Goal: Task Accomplishment & Management: Use online tool/utility

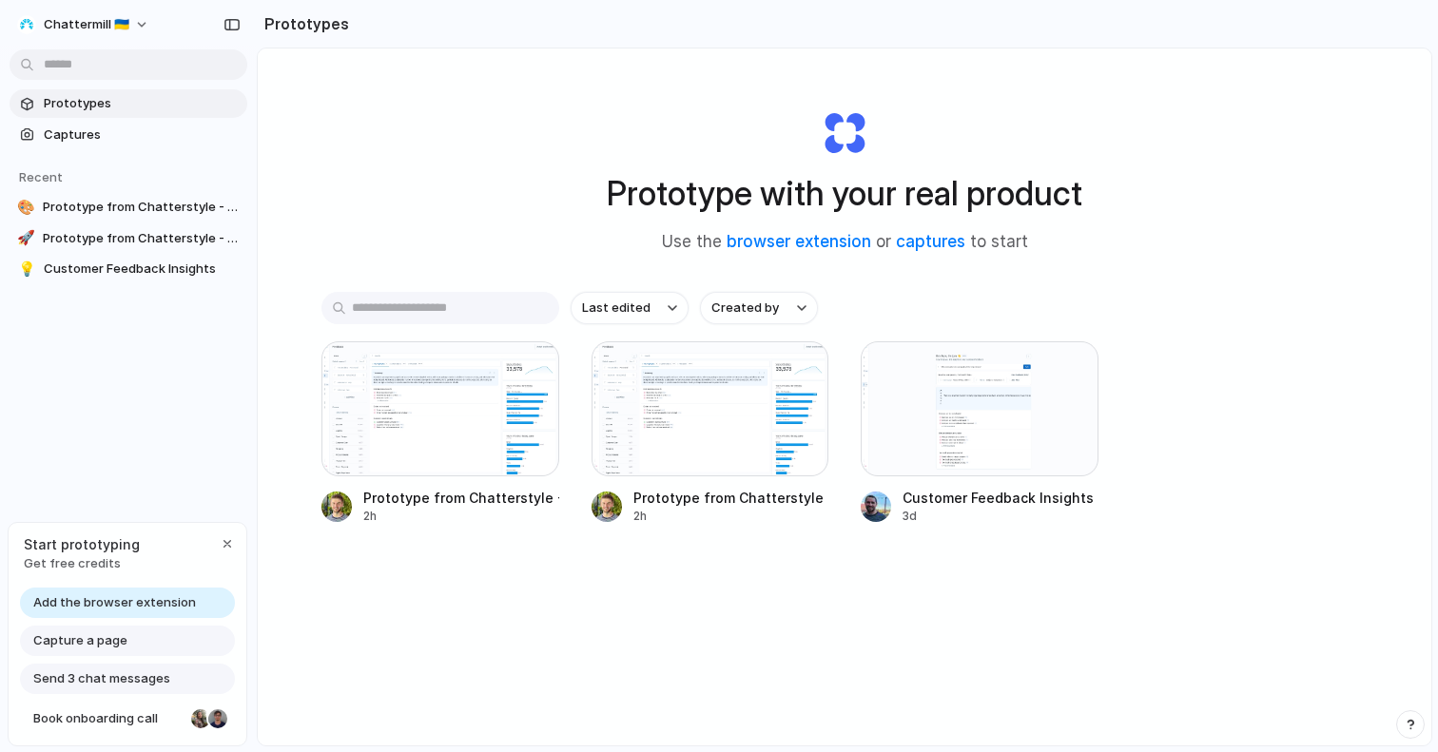
click at [149, 602] on span "Add the browser extension" at bounding box center [114, 603] width 163 height 19
drag, startPoint x: 103, startPoint y: 604, endPoint x: 185, endPoint y: 567, distance: 90.7
click at [103, 604] on span "Add the browser extension" at bounding box center [114, 603] width 163 height 19
drag, startPoint x: 134, startPoint y: 400, endPoint x: 128, endPoint y: 334, distance: 66.8
click at [134, 400] on div "Prototypes Captures Recent 🎨 Prototype from Chatterstyle - Clone Feedback Summa…" at bounding box center [128, 266] width 257 height 533
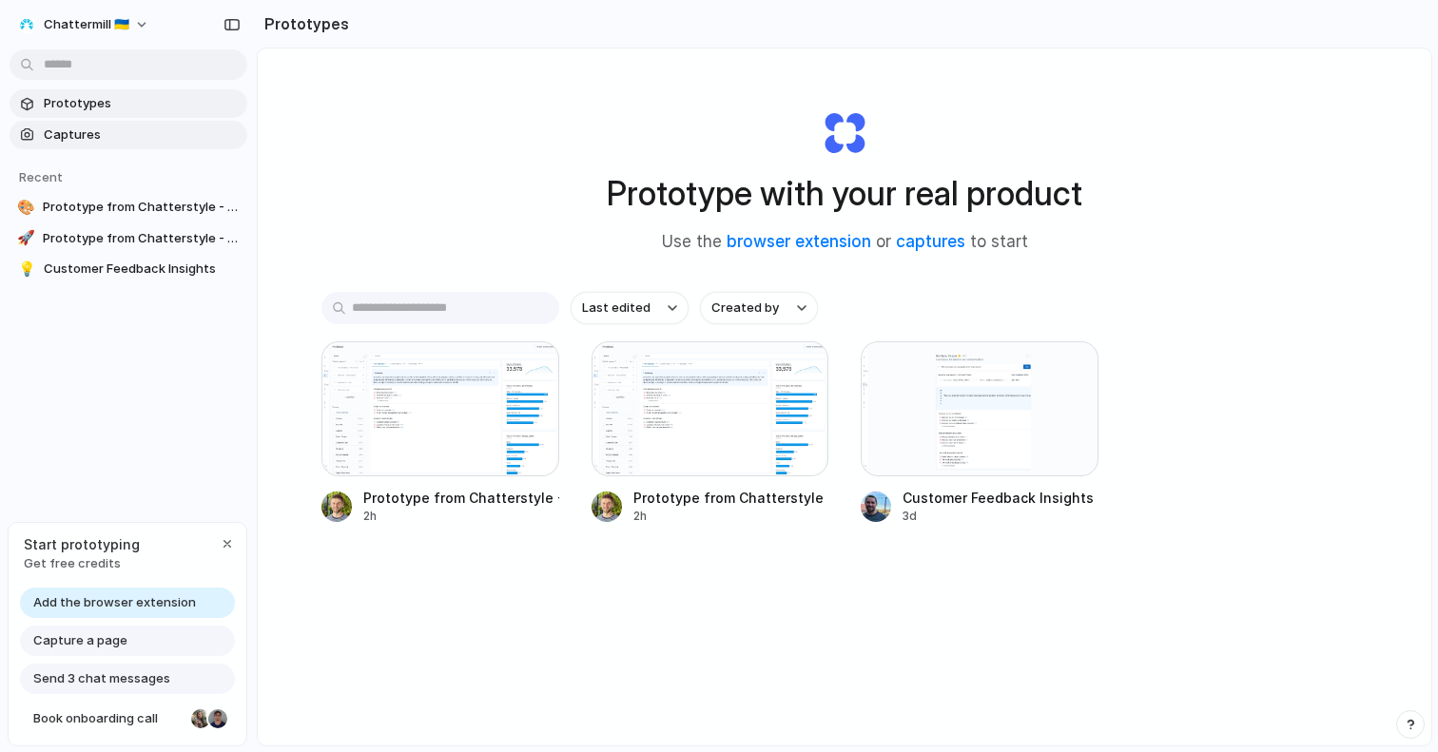
click at [75, 142] on span "Captures" at bounding box center [142, 135] width 196 height 19
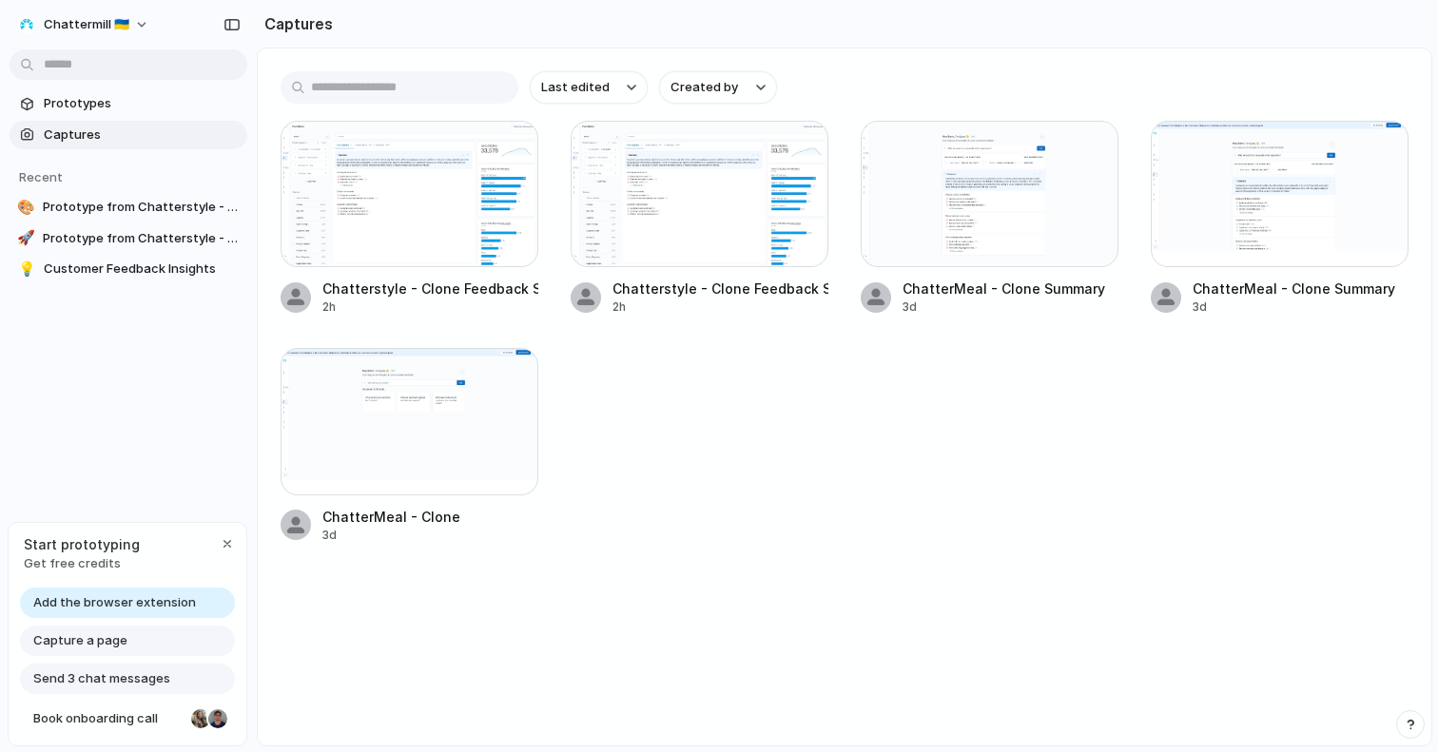
drag, startPoint x: 92, startPoint y: 108, endPoint x: 97, endPoint y: 129, distance: 21.5
click at [92, 108] on span "Prototypes" at bounding box center [142, 103] width 196 height 19
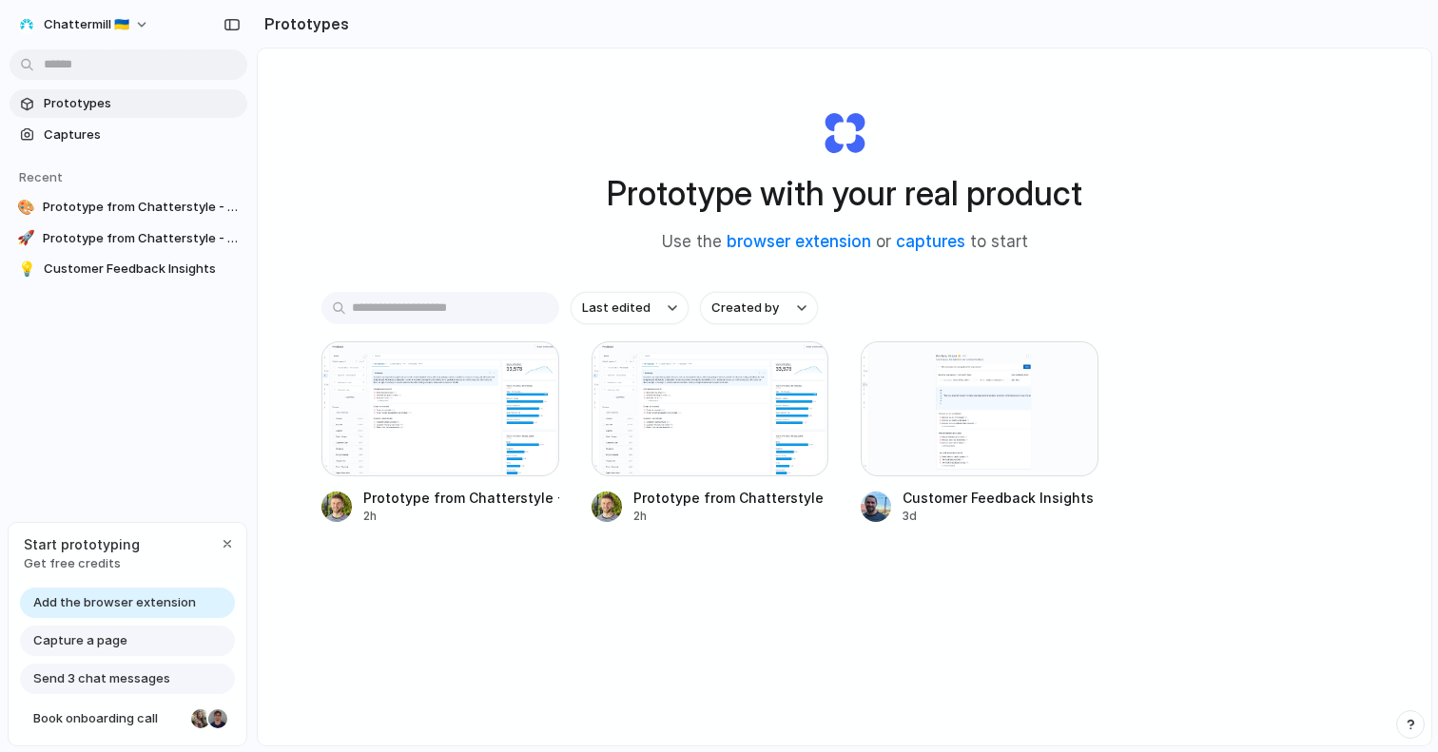
drag, startPoint x: 91, startPoint y: 650, endPoint x: 103, endPoint y: 640, distance: 14.9
click at [91, 650] on span "Capture a page" at bounding box center [80, 641] width 94 height 19
click at [43, 603] on span "Add the browser extension" at bounding box center [114, 603] width 163 height 19
click at [44, 602] on span "Add the browser extension" at bounding box center [114, 603] width 163 height 19
click at [229, 542] on div "button" at bounding box center [227, 544] width 15 height 15
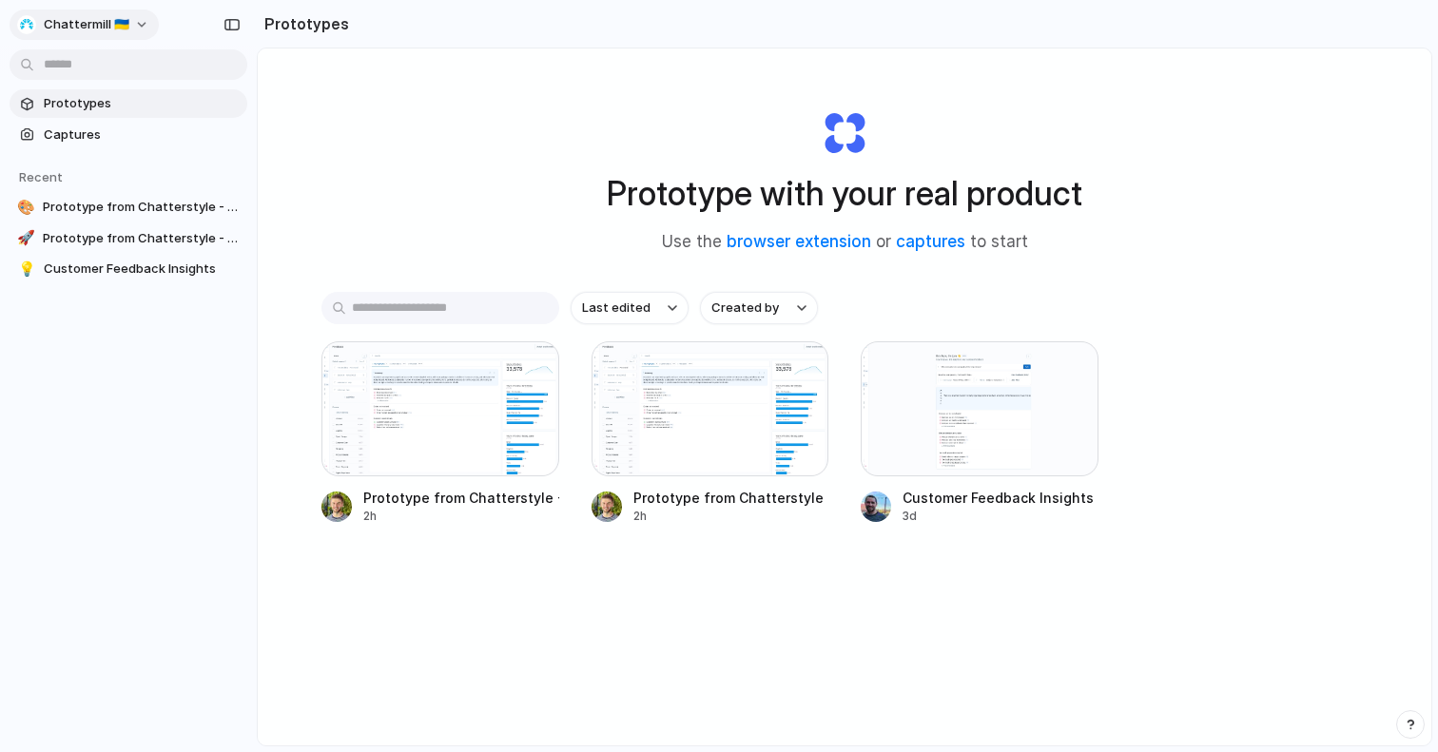
click at [121, 7] on div "Chattermill 🇺🇦" at bounding box center [128, 23] width 257 height 46
click at [119, 15] on span "Chattermill 🇺🇦" at bounding box center [87, 24] width 86 height 19
click at [1140, 125] on div "Settings Invite members Change theme Sign out" at bounding box center [719, 376] width 1438 height 752
click at [769, 242] on link "browser extension" at bounding box center [799, 241] width 145 height 19
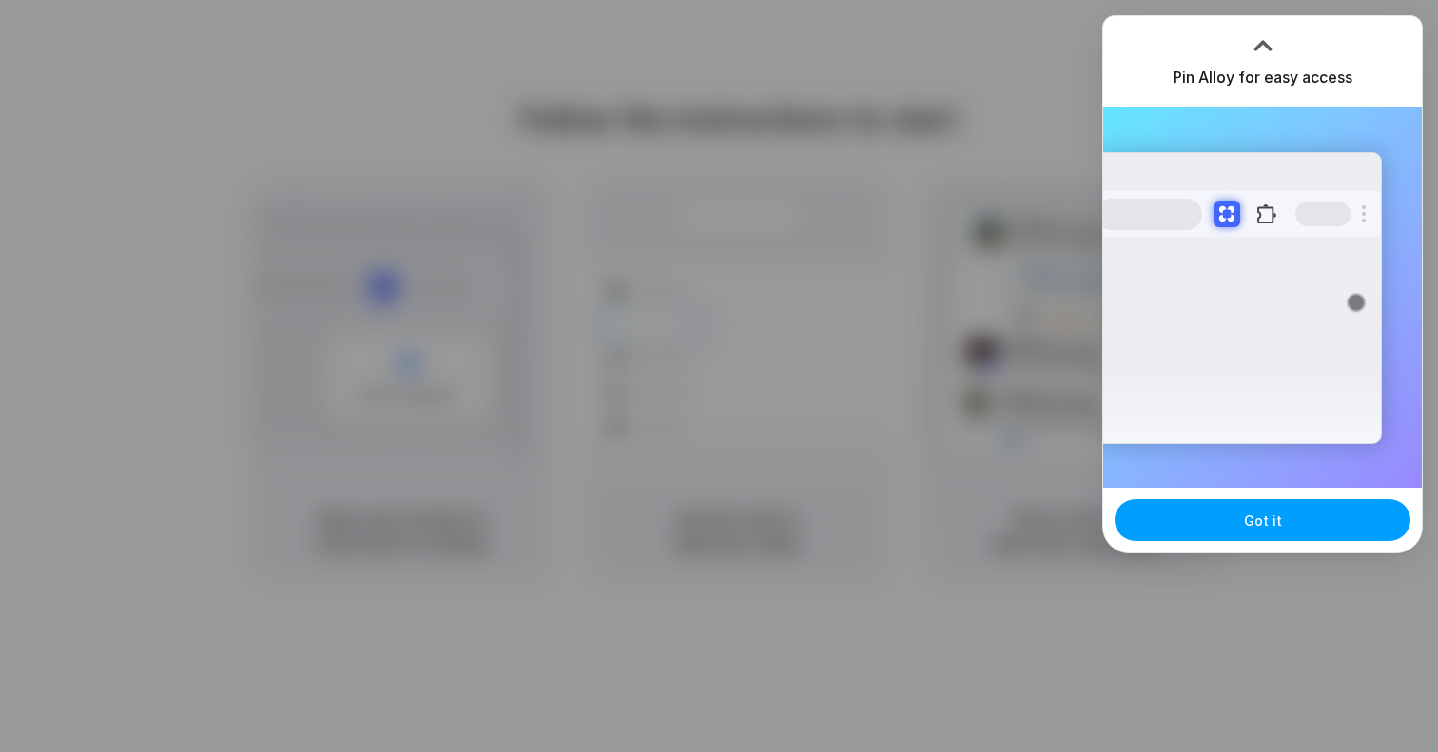
click at [1300, 521] on button "Got it" at bounding box center [1263, 520] width 296 height 42
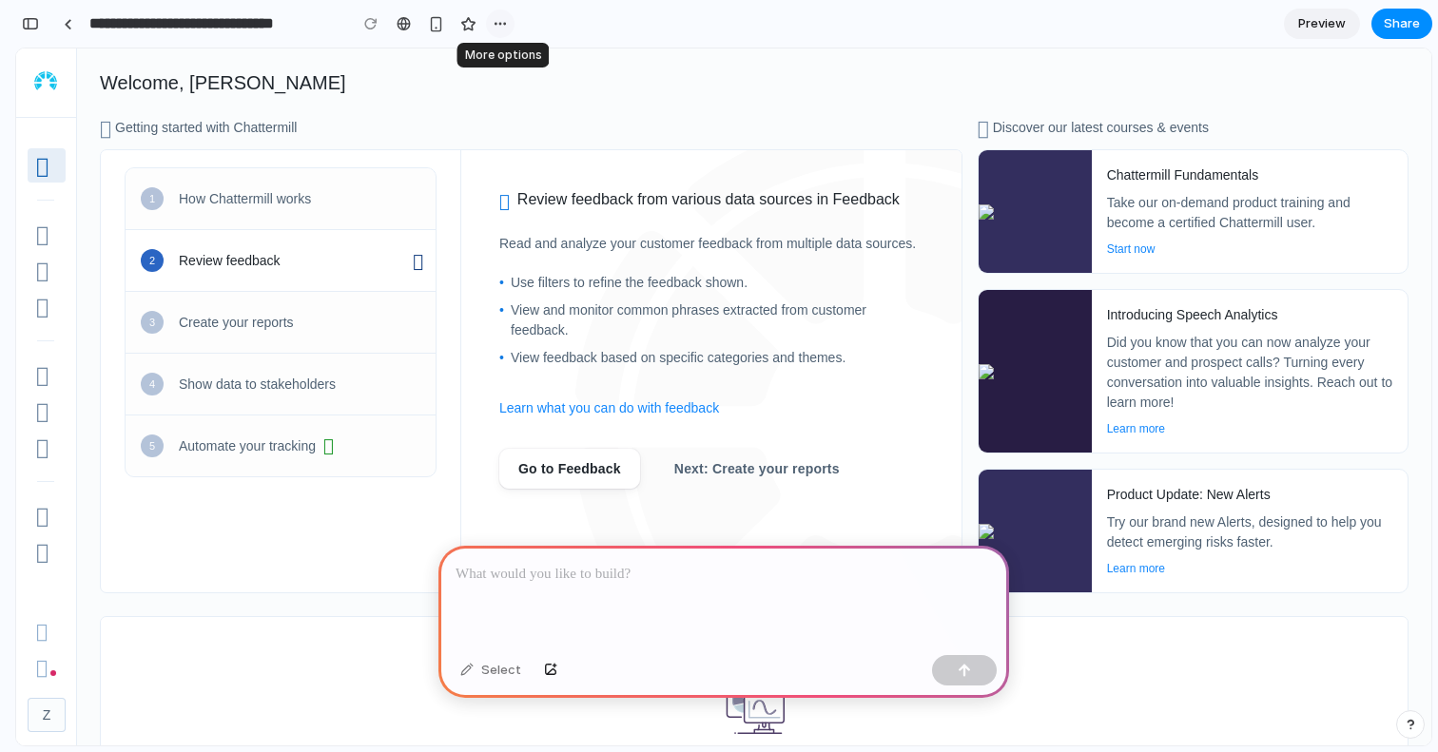
click at [505, 27] on div "button" at bounding box center [500, 23] width 15 height 15
click at [505, 26] on div "Duplicate Delete" at bounding box center [719, 376] width 1438 height 752
click at [44, 236] on icon "Themes" at bounding box center [42, 234] width 14 height 33
click at [241, 201] on div "How Chattermill works" at bounding box center [307, 199] width 257 height 20
click at [1332, 27] on span "Preview" at bounding box center [1322, 23] width 48 height 19
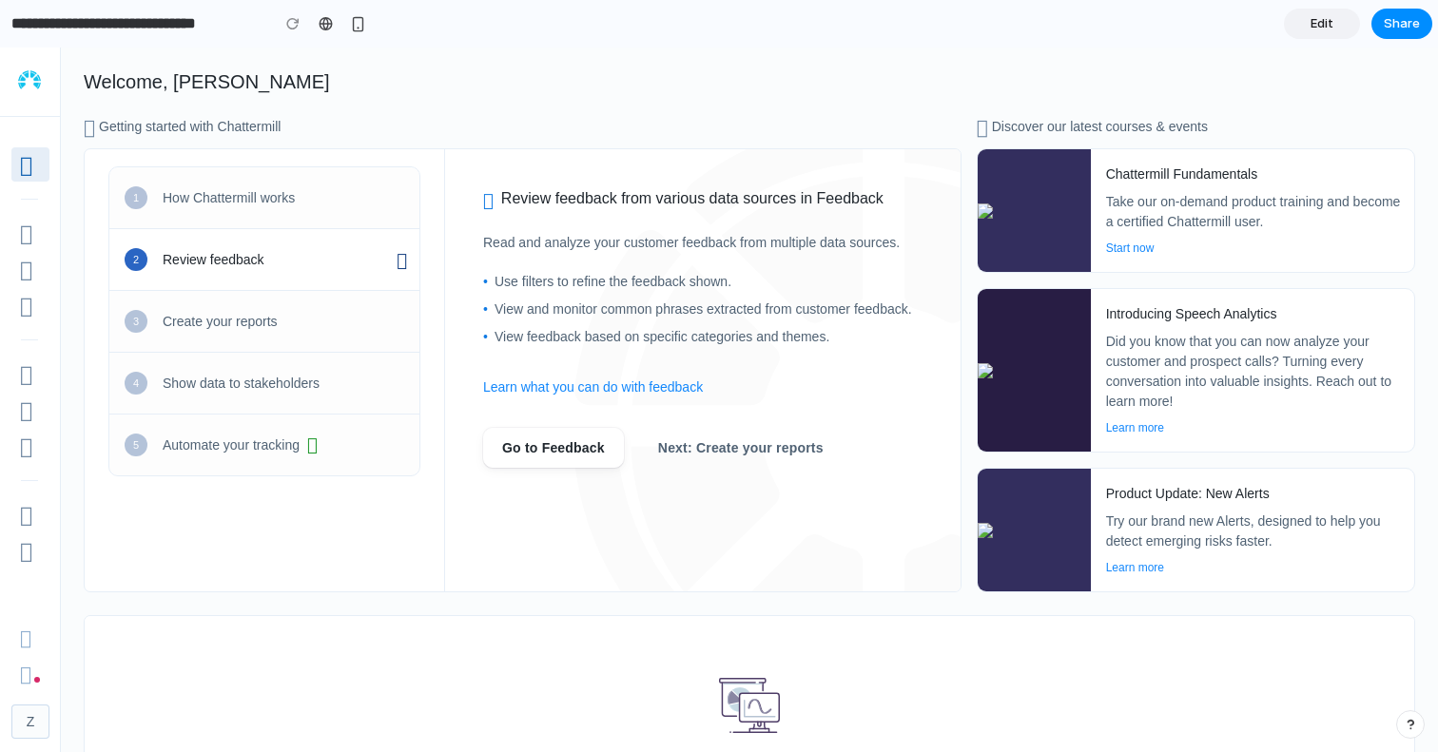
click at [1334, 24] on link "Edit" at bounding box center [1322, 24] width 76 height 30
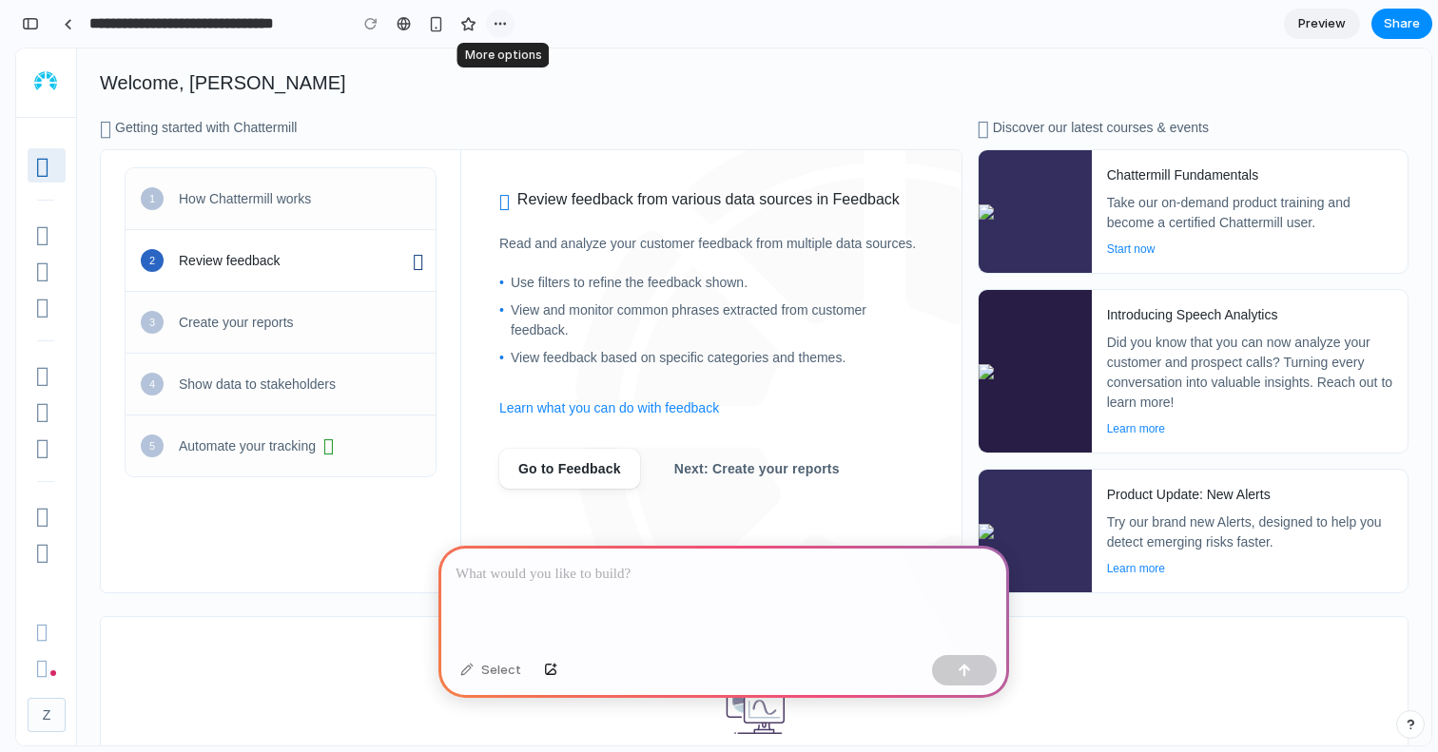
click at [498, 21] on div "button" at bounding box center [500, 23] width 15 height 15
drag, startPoint x: 498, startPoint y: 21, endPoint x: 470, endPoint y: 25, distance: 27.8
click at [498, 21] on div "Duplicate Delete" at bounding box center [719, 376] width 1438 height 752
click at [499, 673] on div "Select" at bounding box center [491, 670] width 80 height 30
click at [543, 227] on div "Review feedback from various data sources in Feedback Read and analyze your cus…" at bounding box center [711, 338] width 424 height 301
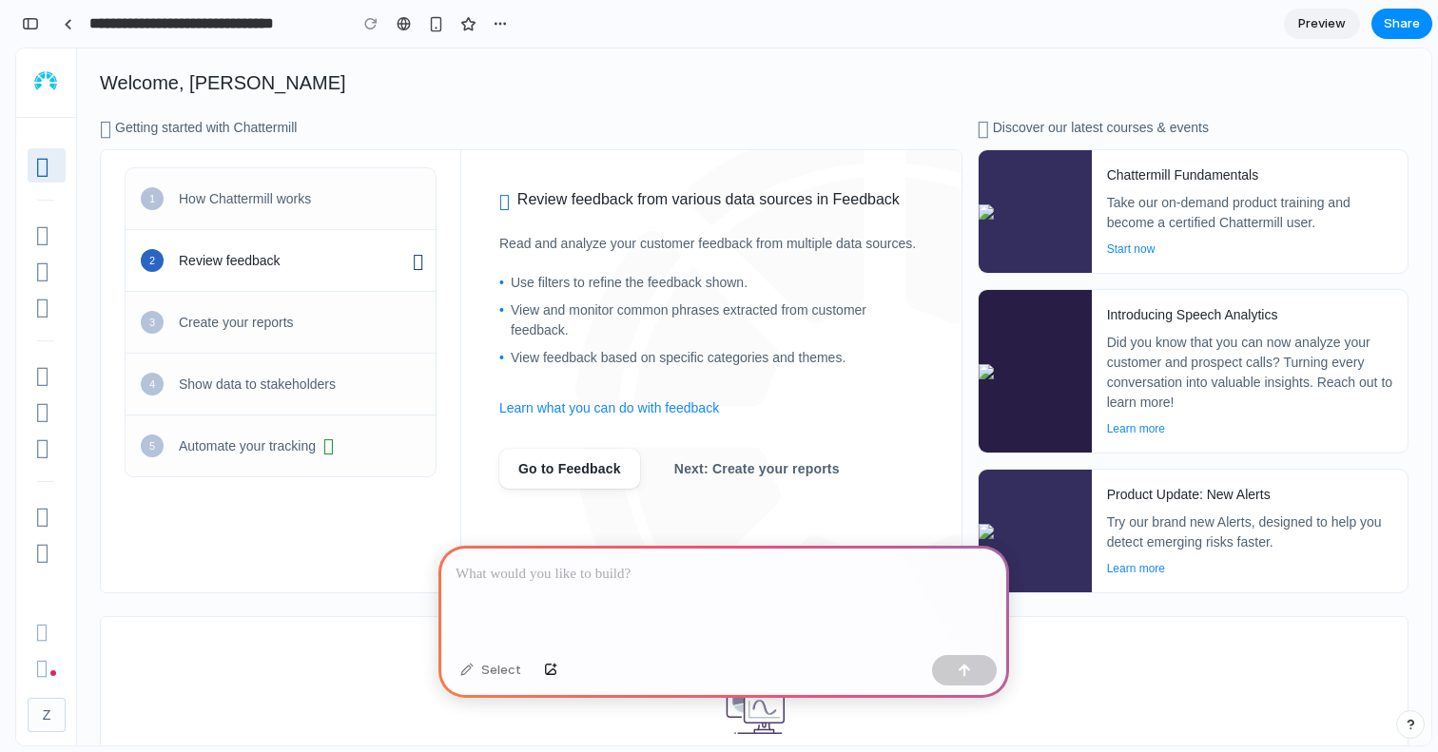
click at [554, 201] on h3 "Review feedback from various data sources in Feedback" at bounding box center [711, 199] width 424 height 23
drag, startPoint x: 590, startPoint y: 606, endPoint x: 571, endPoint y: 639, distance: 38.3
click at [590, 606] on div at bounding box center [724, 597] width 571 height 102
click at [547, 673] on div "button" at bounding box center [550, 670] width 13 height 11
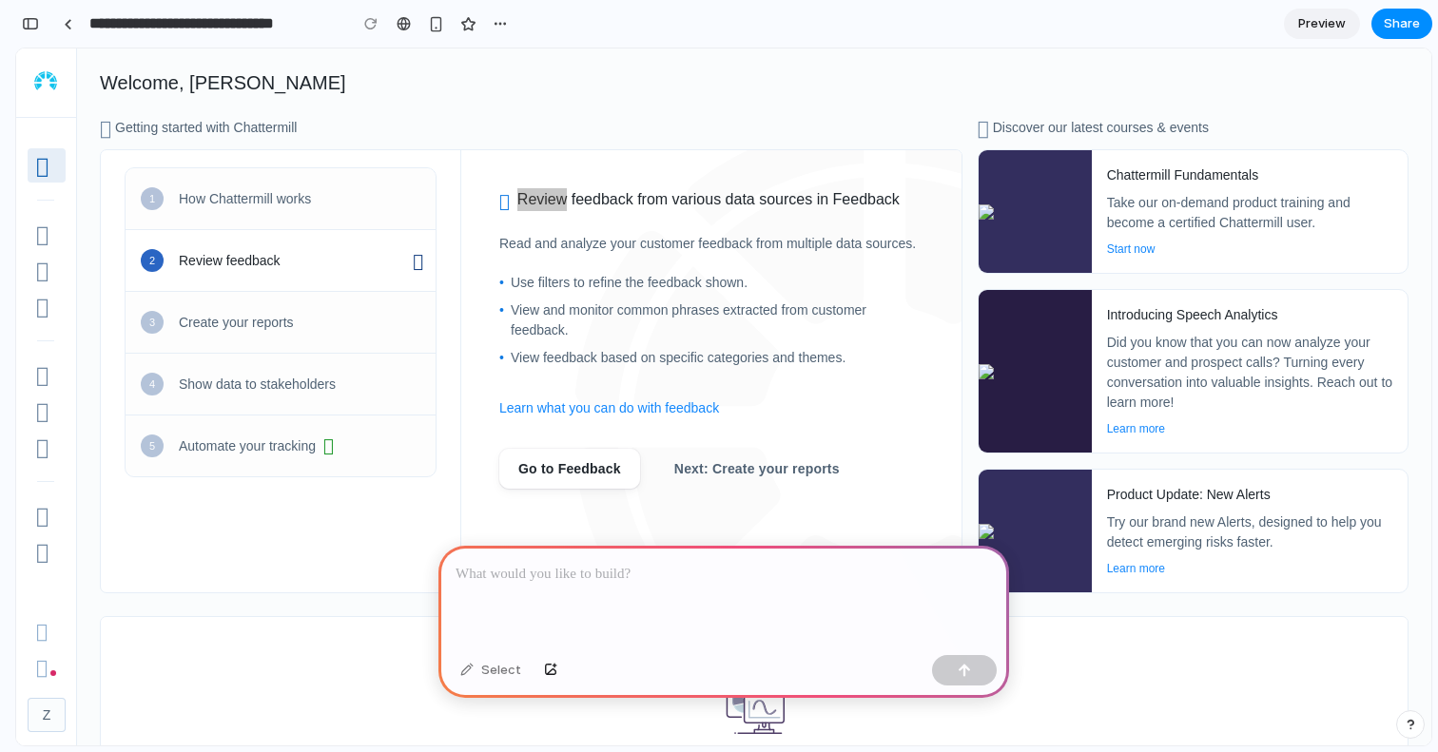
click at [677, 575] on p at bounding box center [724, 574] width 537 height 23
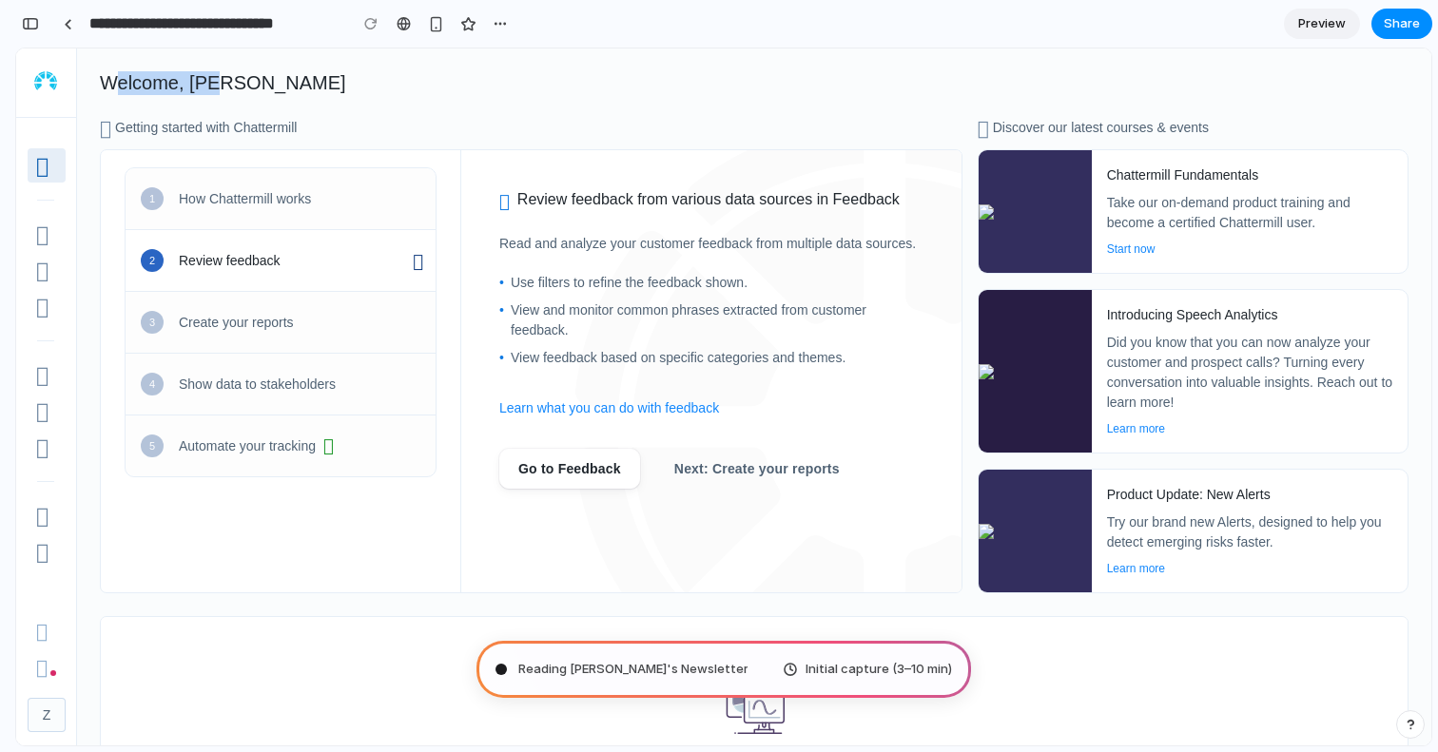
drag, startPoint x: 118, startPoint y: 88, endPoint x: 276, endPoint y: 88, distance: 157.9
click at [263, 88] on h1 "Welcome, Zoe" at bounding box center [747, 83] width 1294 height 24
click at [337, 208] on div "1 How Chattermill works" at bounding box center [281, 198] width 310 height 61
click at [356, 345] on div "3 Create your reports" at bounding box center [281, 322] width 310 height 62
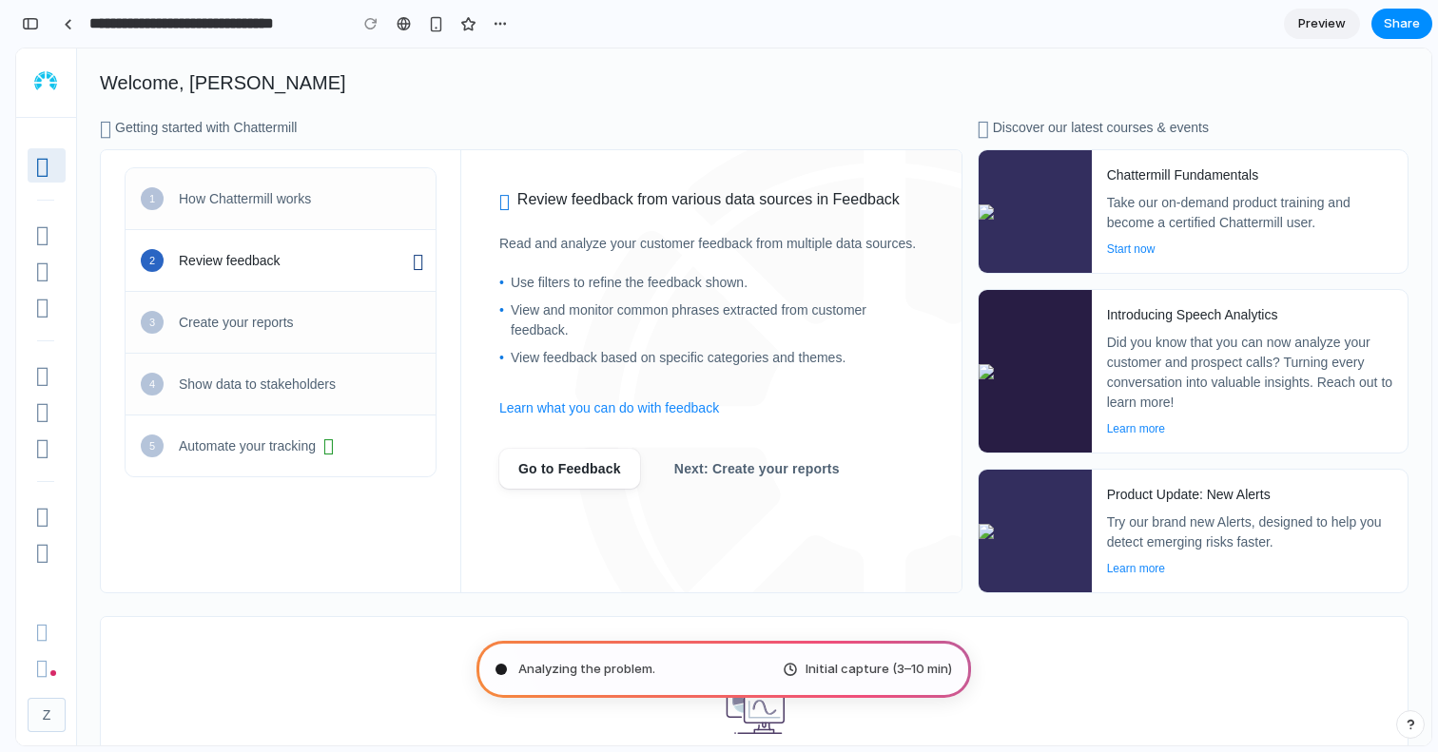
click at [361, 440] on div "Automate your tracking" at bounding box center [307, 447] width 257 height 22
click at [392, 458] on div "Automate your tracking" at bounding box center [307, 447] width 257 height 22
click at [371, 382] on div "Show data to stakeholders" at bounding box center [307, 385] width 257 height 20
type input "**********"
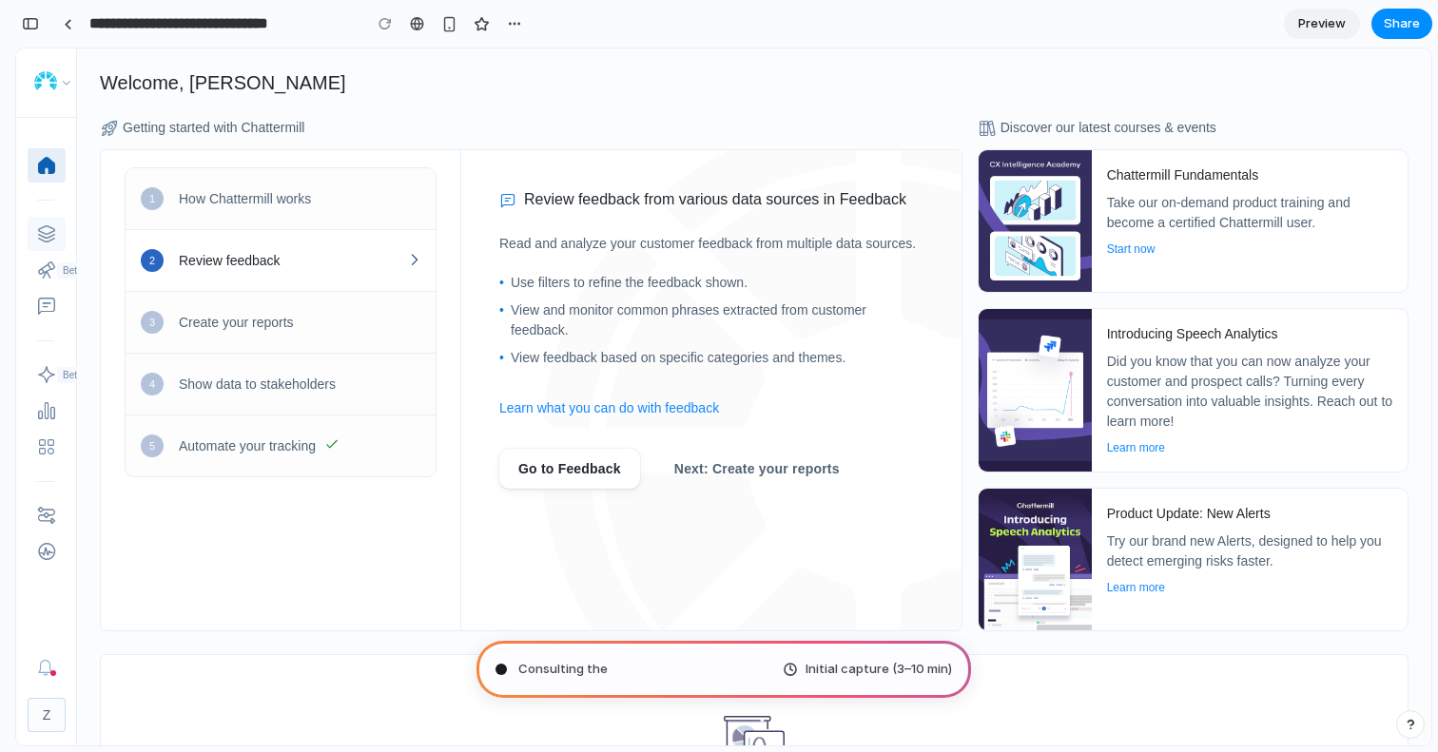
click at [54, 237] on icon at bounding box center [46, 234] width 23 height 33
click at [69, 267] on span "Beta" at bounding box center [72, 271] width 31 height 16
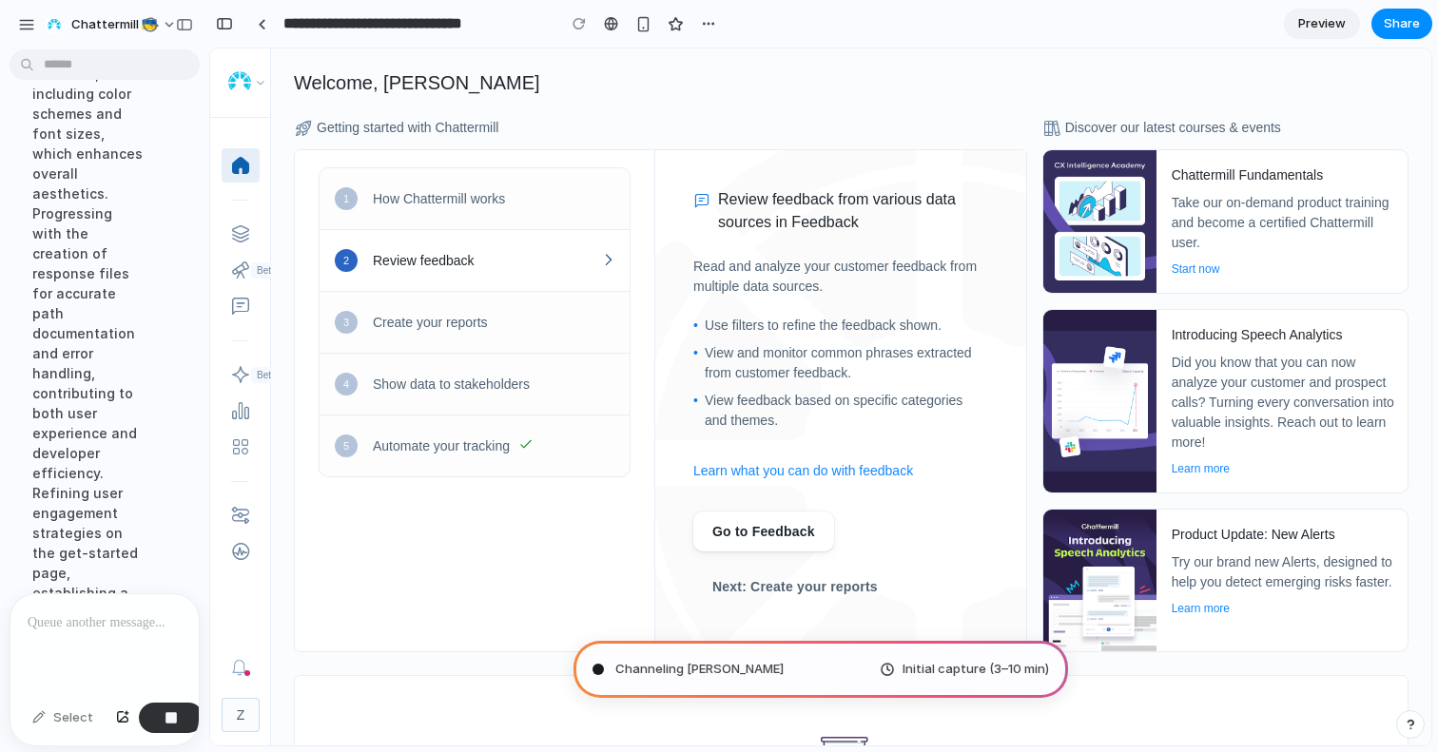
scroll to position [617, 0]
click at [26, 29] on div "button" at bounding box center [26, 24] width 17 height 17
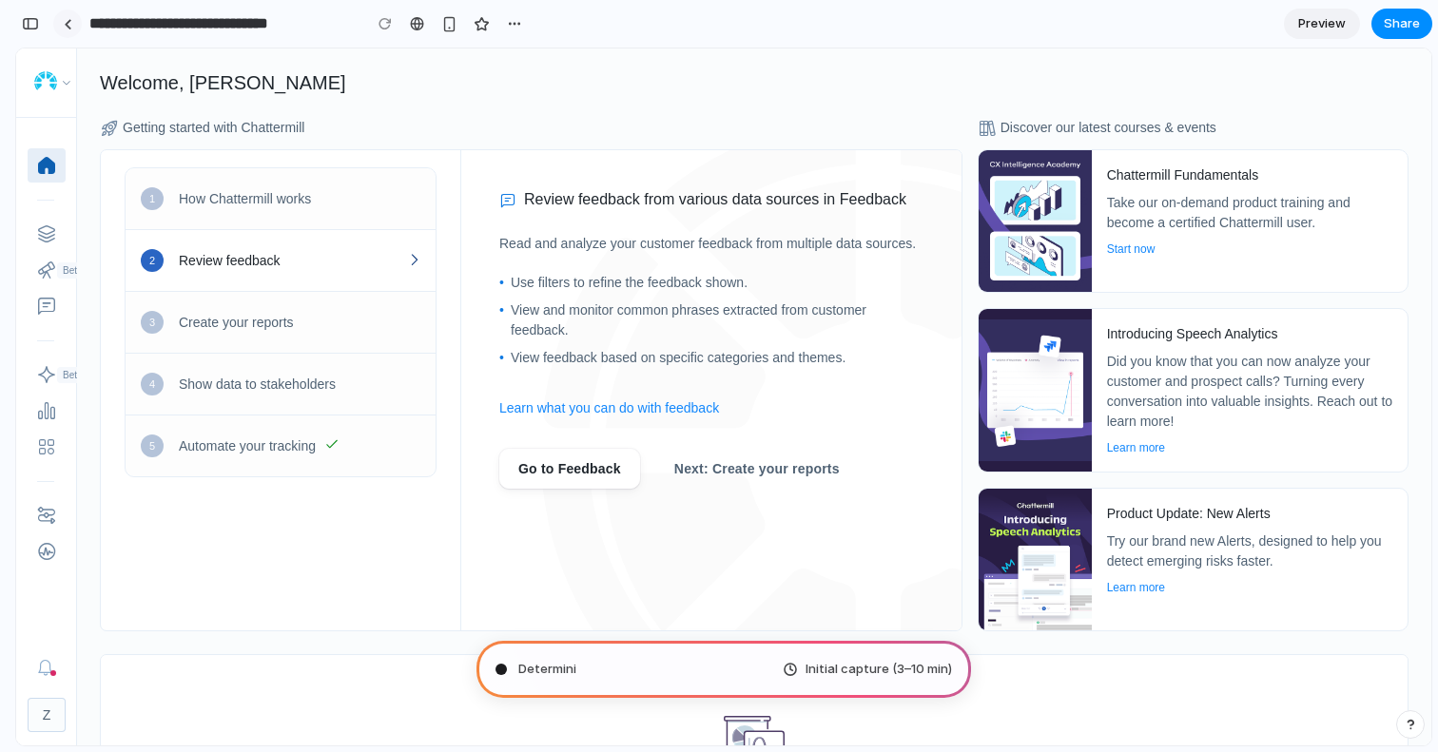
scroll to position [87, 0]
click at [64, 27] on div at bounding box center [68, 24] width 9 height 10
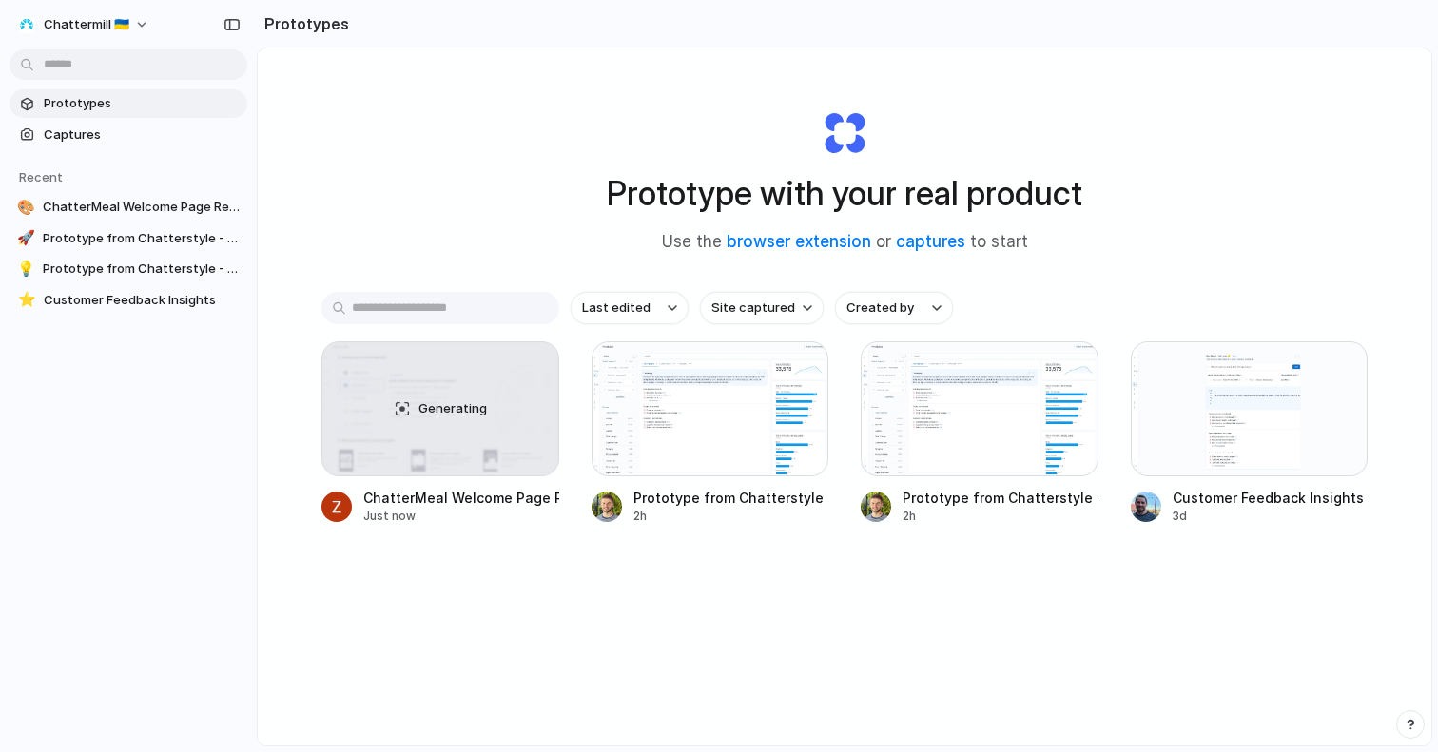
click at [231, 26] on div "button" at bounding box center [232, 24] width 17 height 13
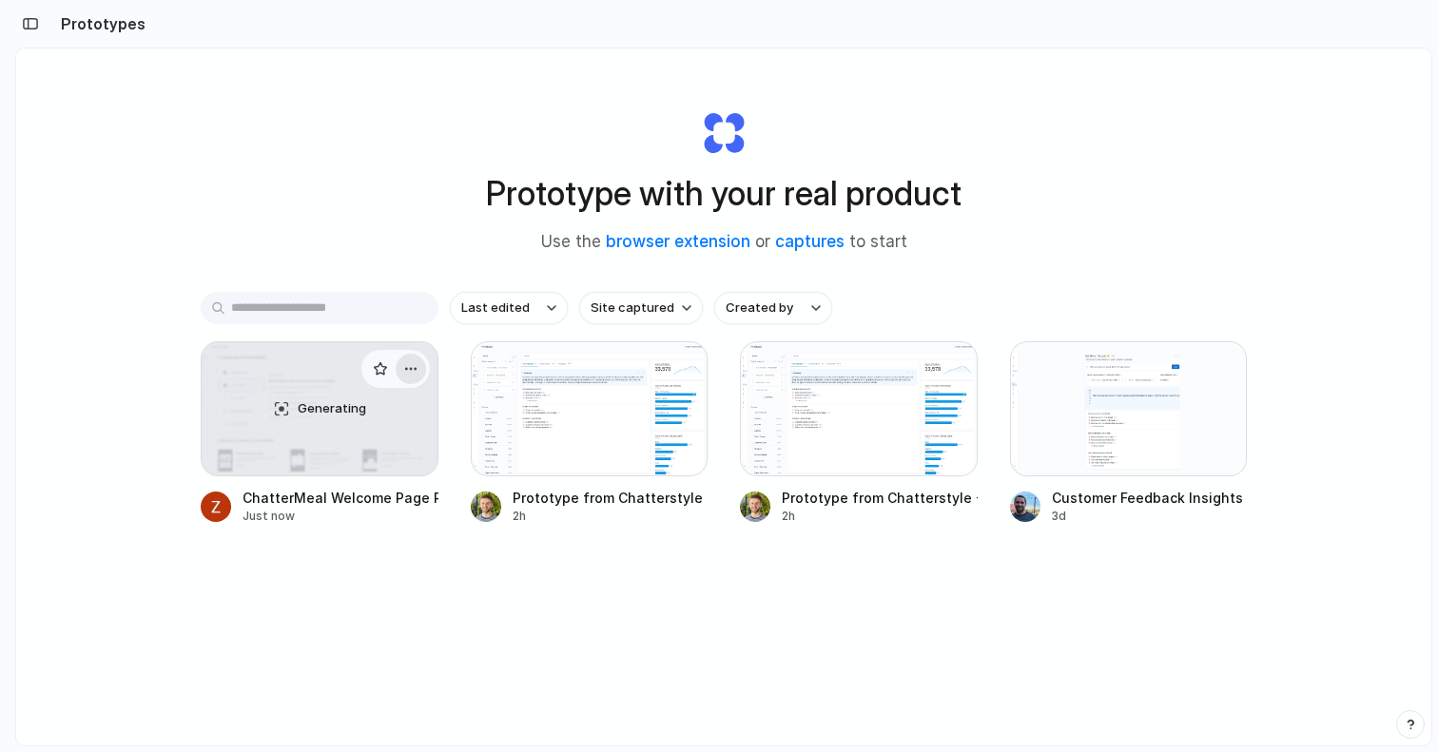
click at [419, 376] on button "button" at bounding box center [411, 369] width 30 height 30
click at [266, 369] on div "Open in new tab Rename Copy link Delete" at bounding box center [719, 376] width 1438 height 752
click at [306, 400] on span "Generating" at bounding box center [332, 409] width 68 height 19
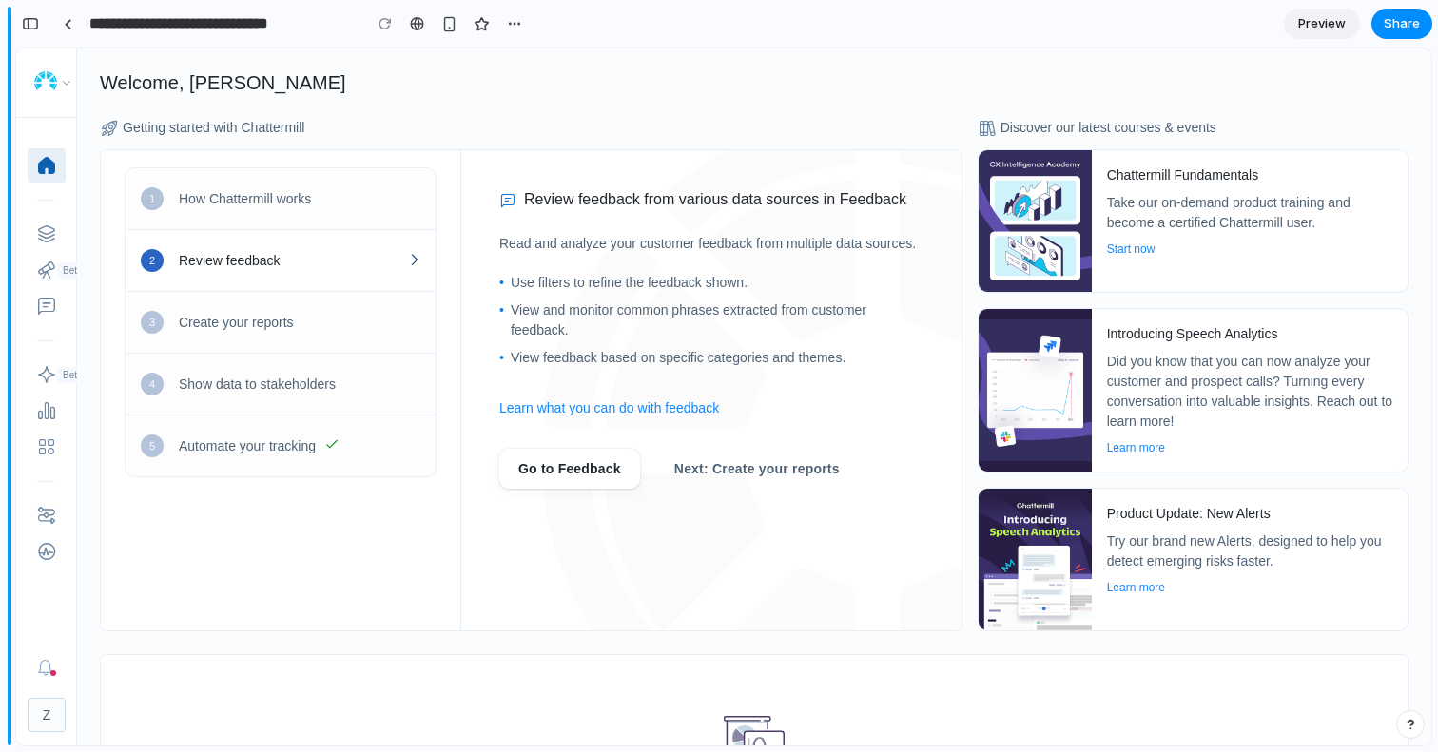
scroll to position [817, 0]
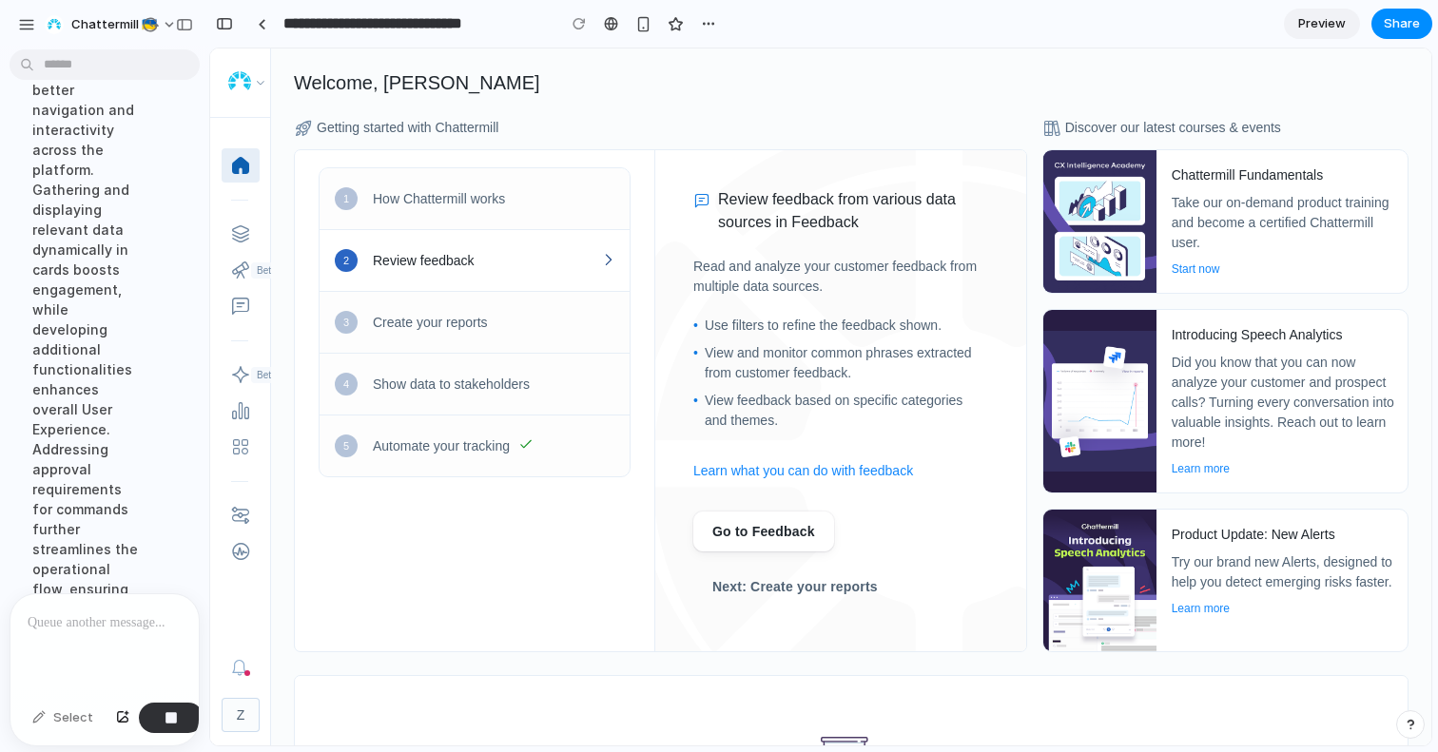
click at [28, 621] on p at bounding box center [105, 623] width 154 height 23
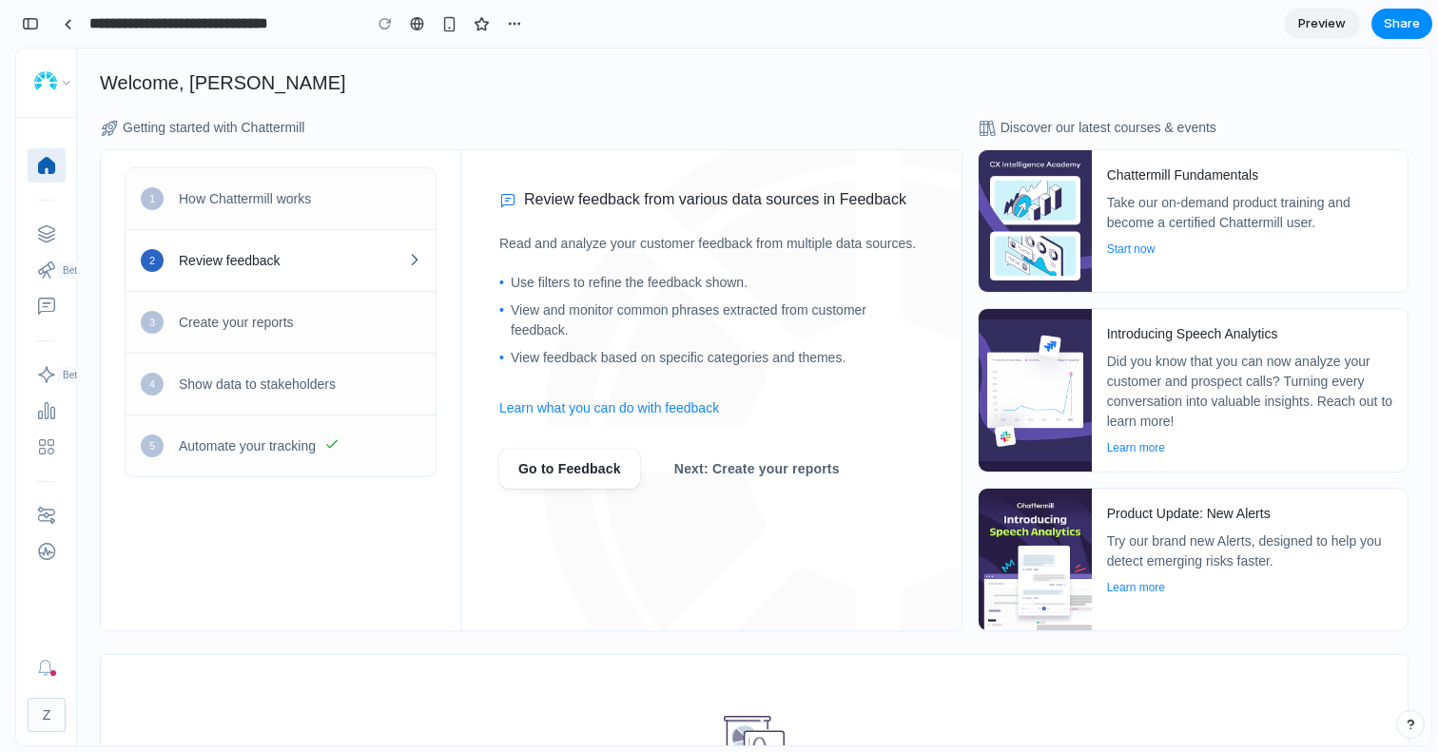
click at [39, 24] on button "button" at bounding box center [30, 24] width 30 height 30
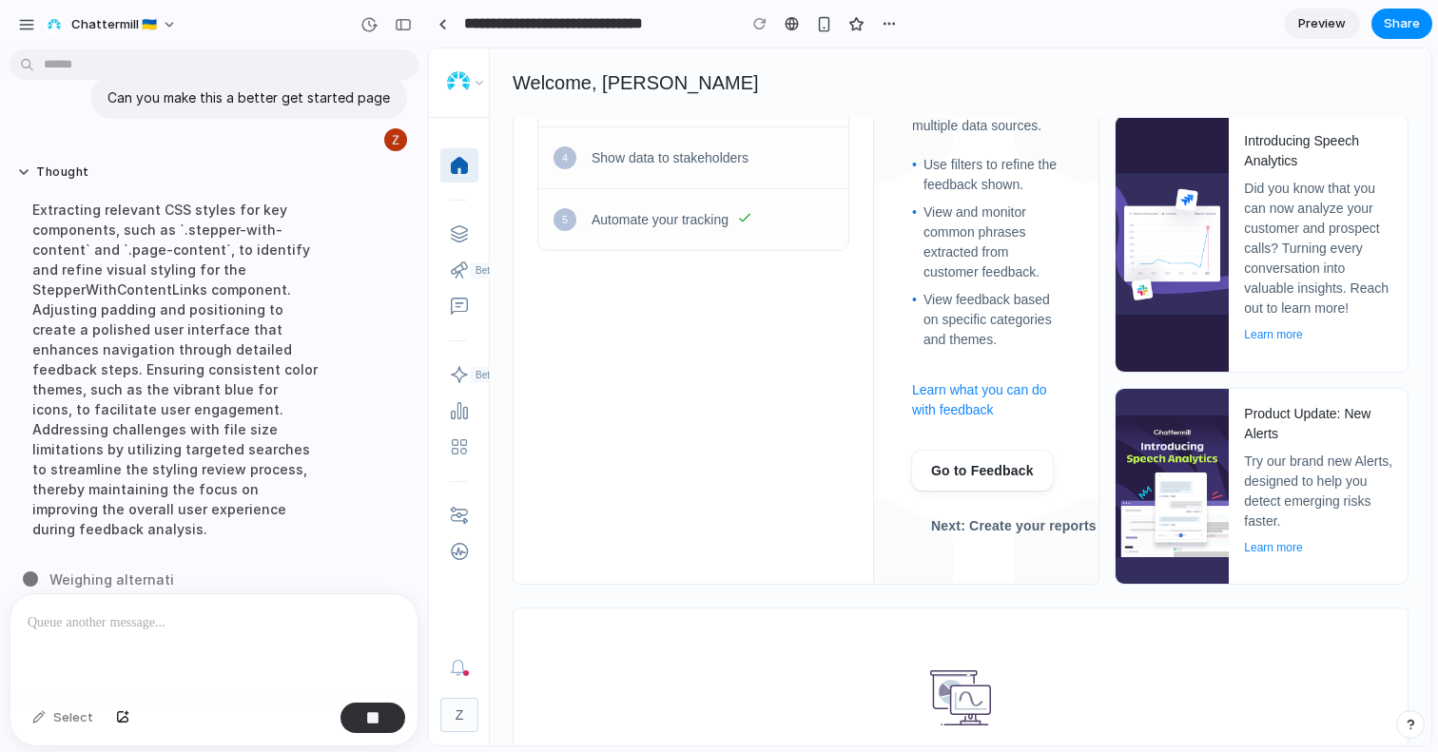
scroll to position [0, 0]
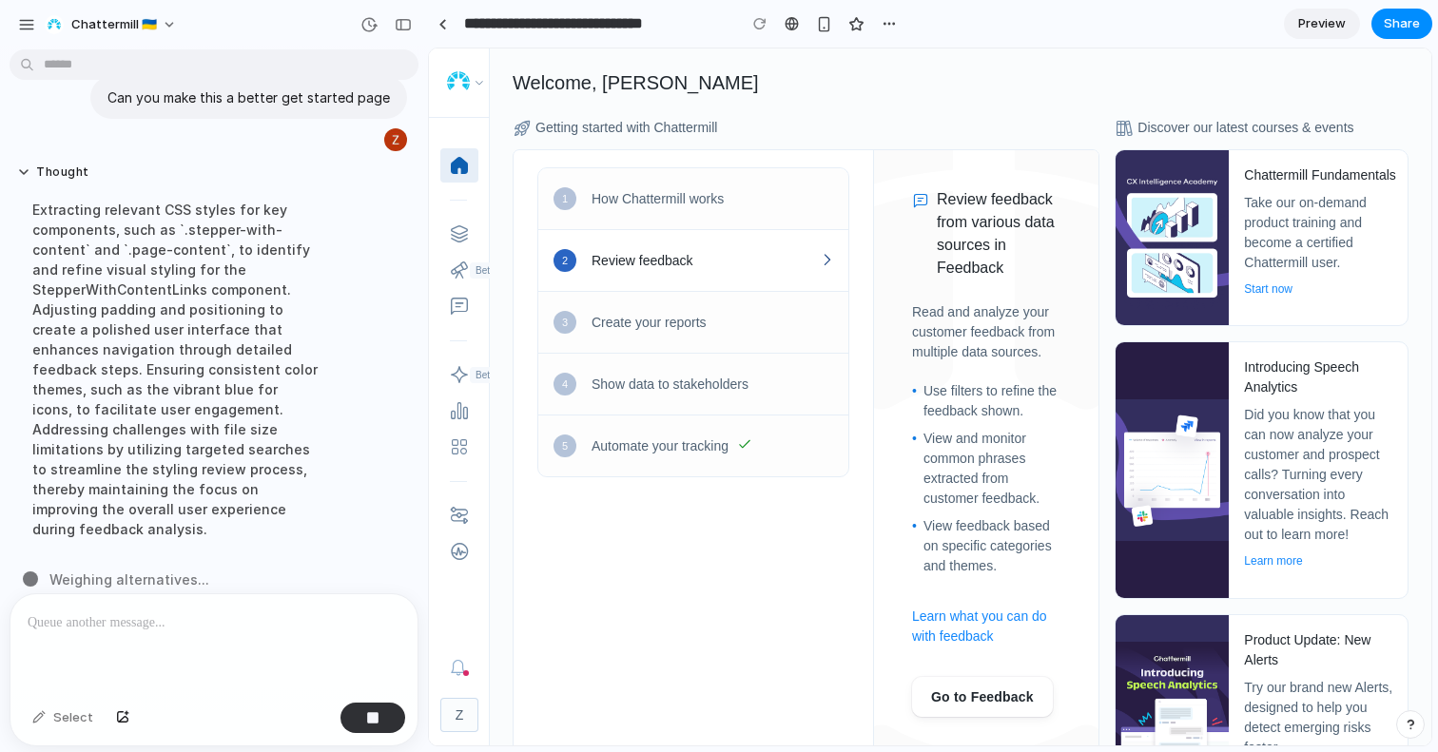
click at [1324, 19] on span "Preview" at bounding box center [1322, 23] width 48 height 19
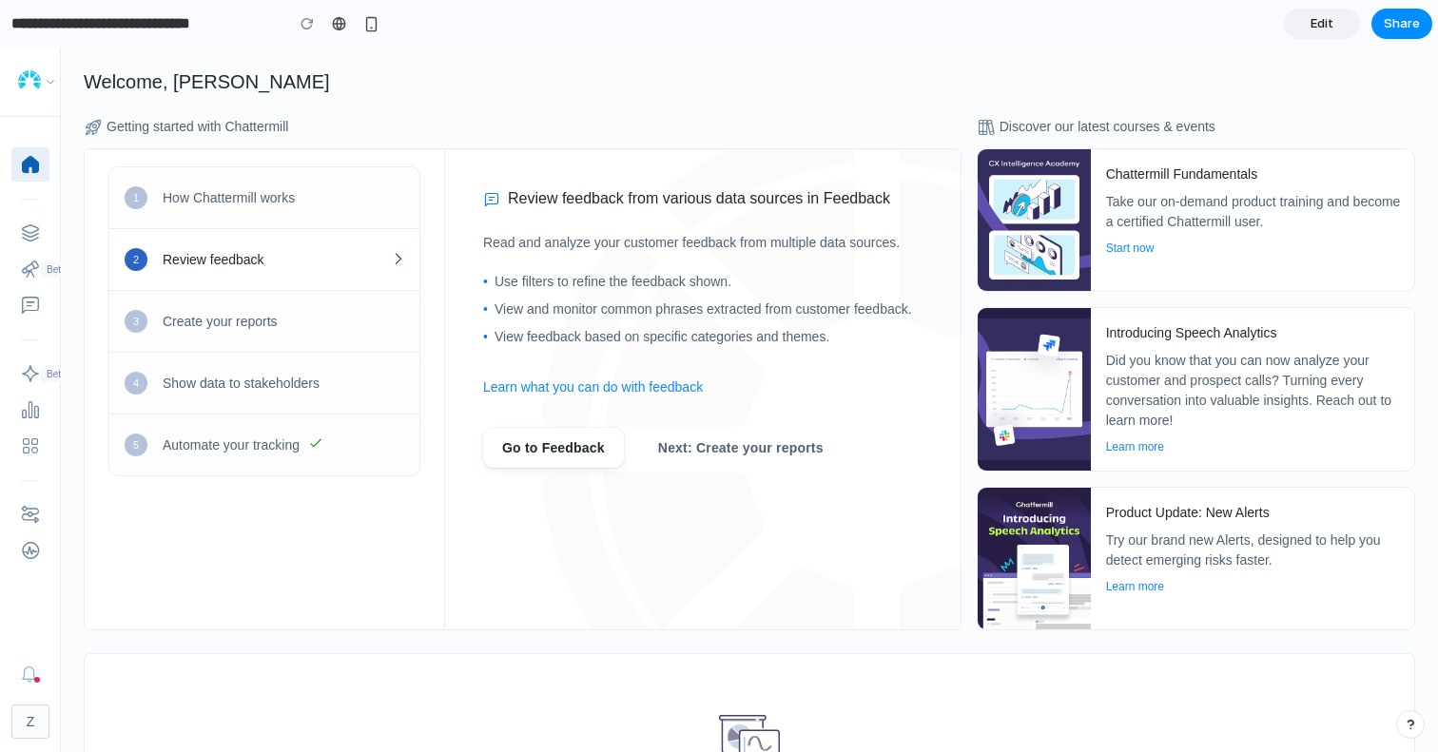
click at [1321, 25] on span "Edit" at bounding box center [1322, 23] width 23 height 19
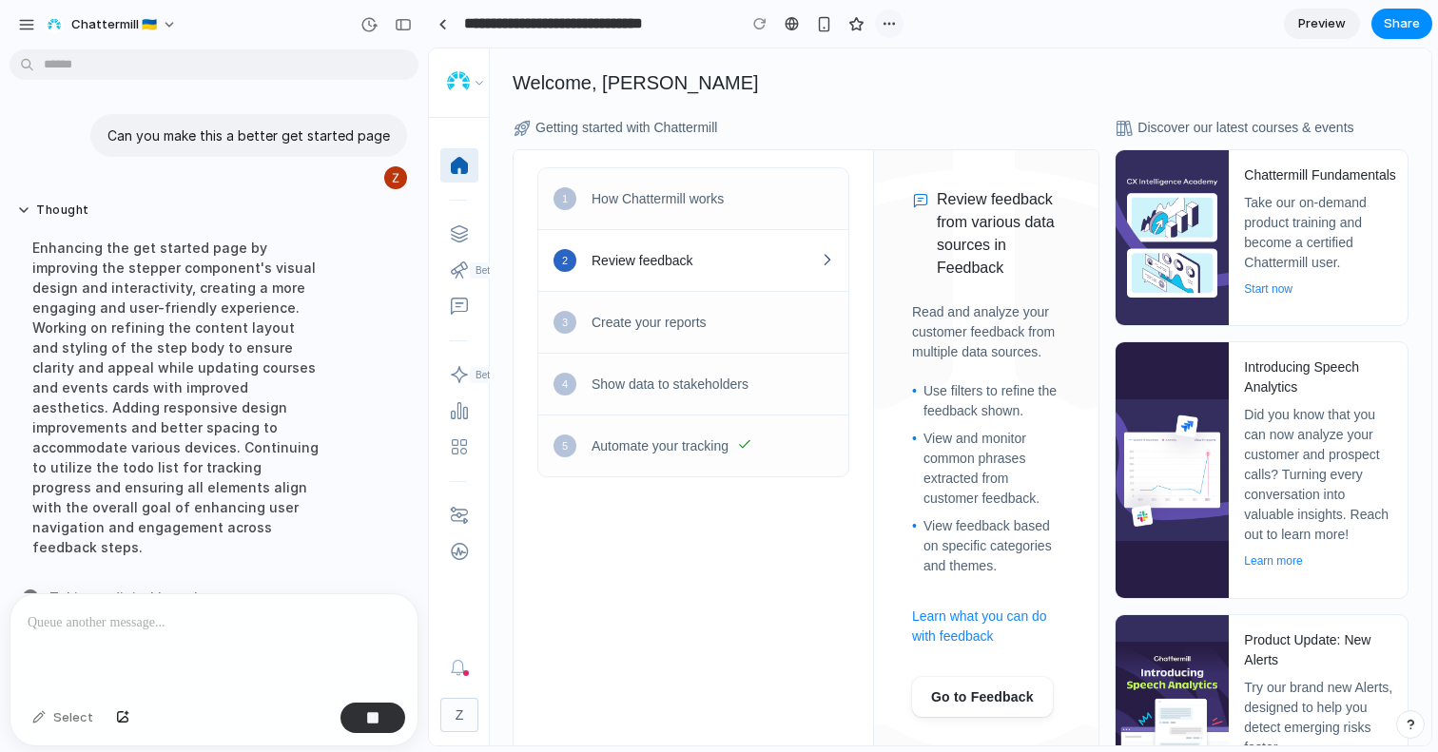
click at [896, 22] on div "button" at bounding box center [889, 23] width 15 height 15
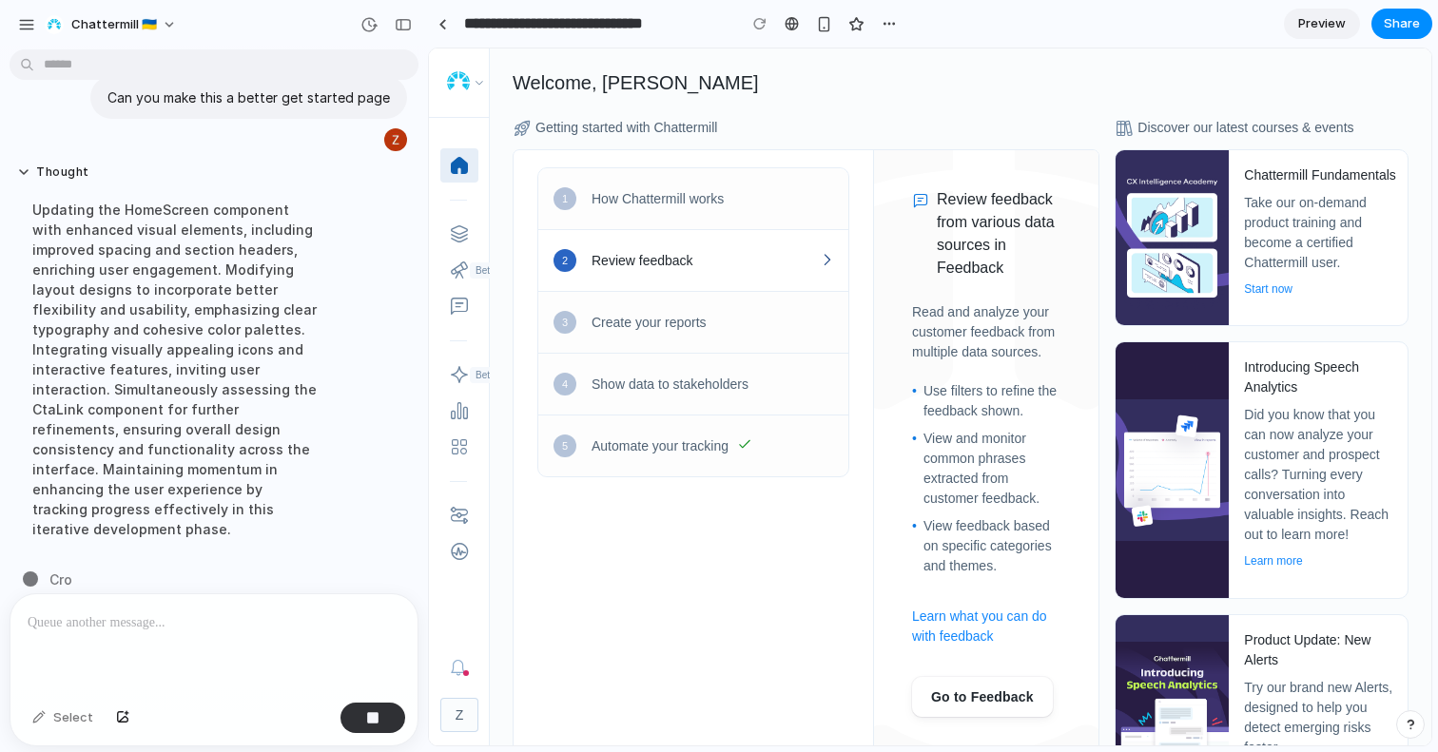
scroll to position [38, 0]
click at [433, 18] on link at bounding box center [442, 24] width 29 height 29
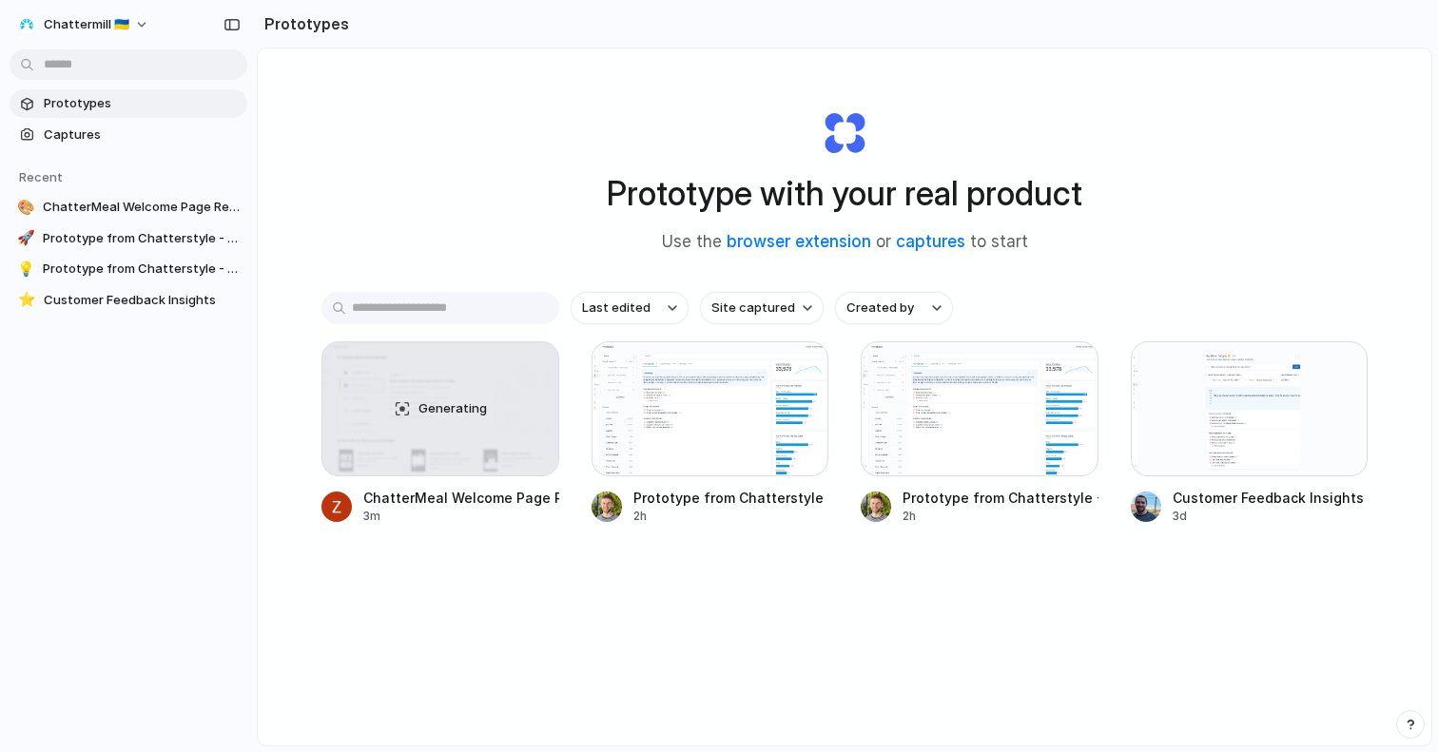
click at [497, 577] on div "Open in new tab Rename Copy link Delete" at bounding box center [719, 376] width 1438 height 752
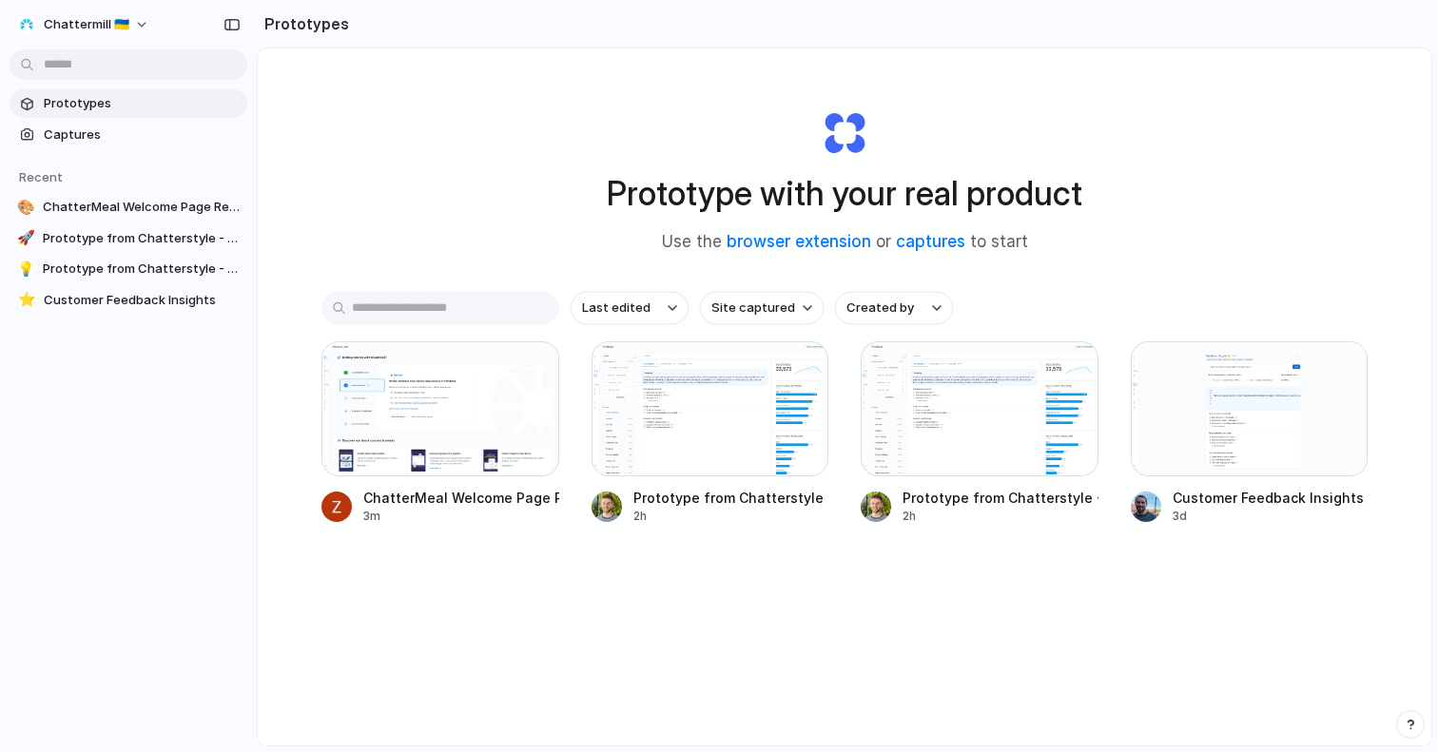
drag, startPoint x: 523, startPoint y: 536, endPoint x: 1190, endPoint y: 186, distance: 752.7
click at [1190, 186] on div "Prototype with your real product Use the browser extension or captures to start" at bounding box center [844, 173] width 761 height 205
drag, startPoint x: 1190, startPoint y: 186, endPoint x: 495, endPoint y: 447, distance: 742.6
click at [495, 447] on div at bounding box center [441, 408] width 238 height 135
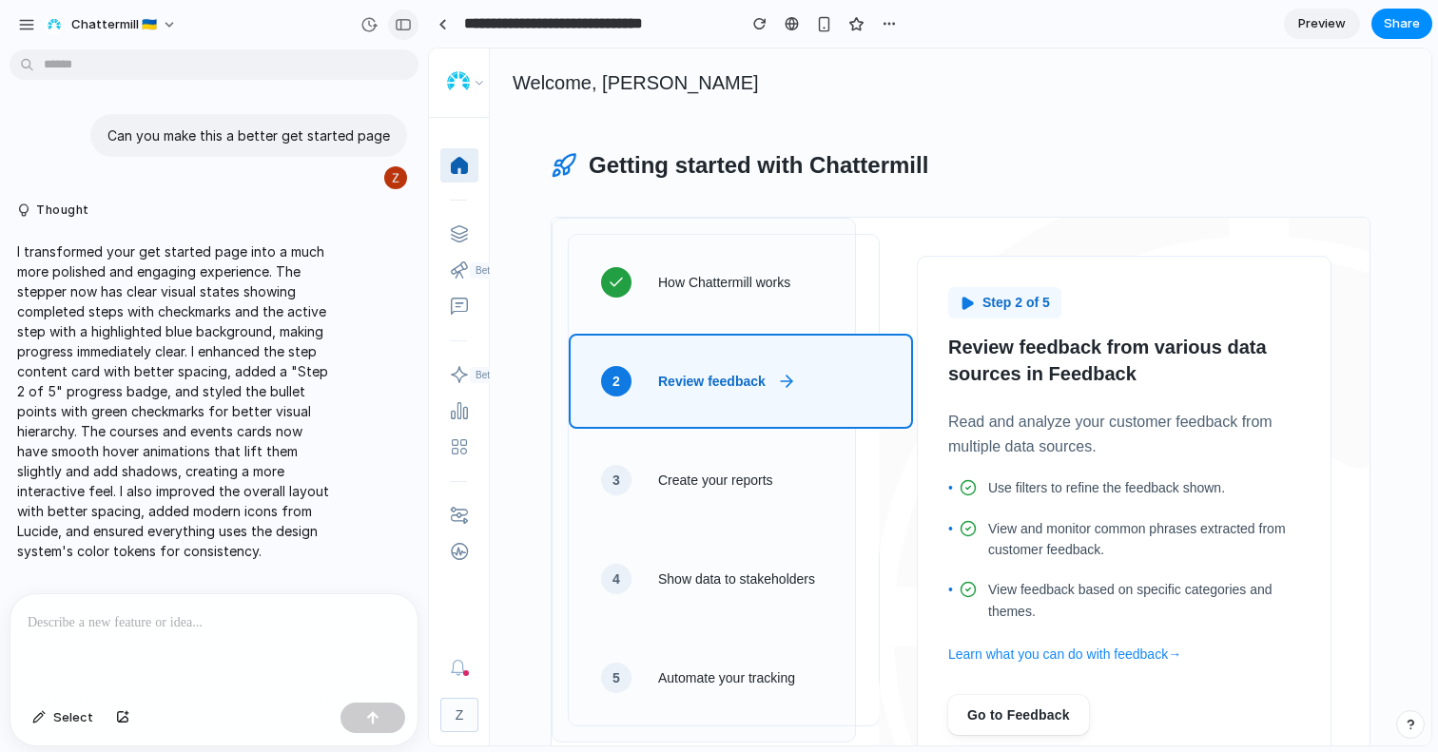
drag, startPoint x: 495, startPoint y: 447, endPoint x: 403, endPoint y: 24, distance: 433.0
click at [403, 24] on div "button" at bounding box center [403, 24] width 17 height 13
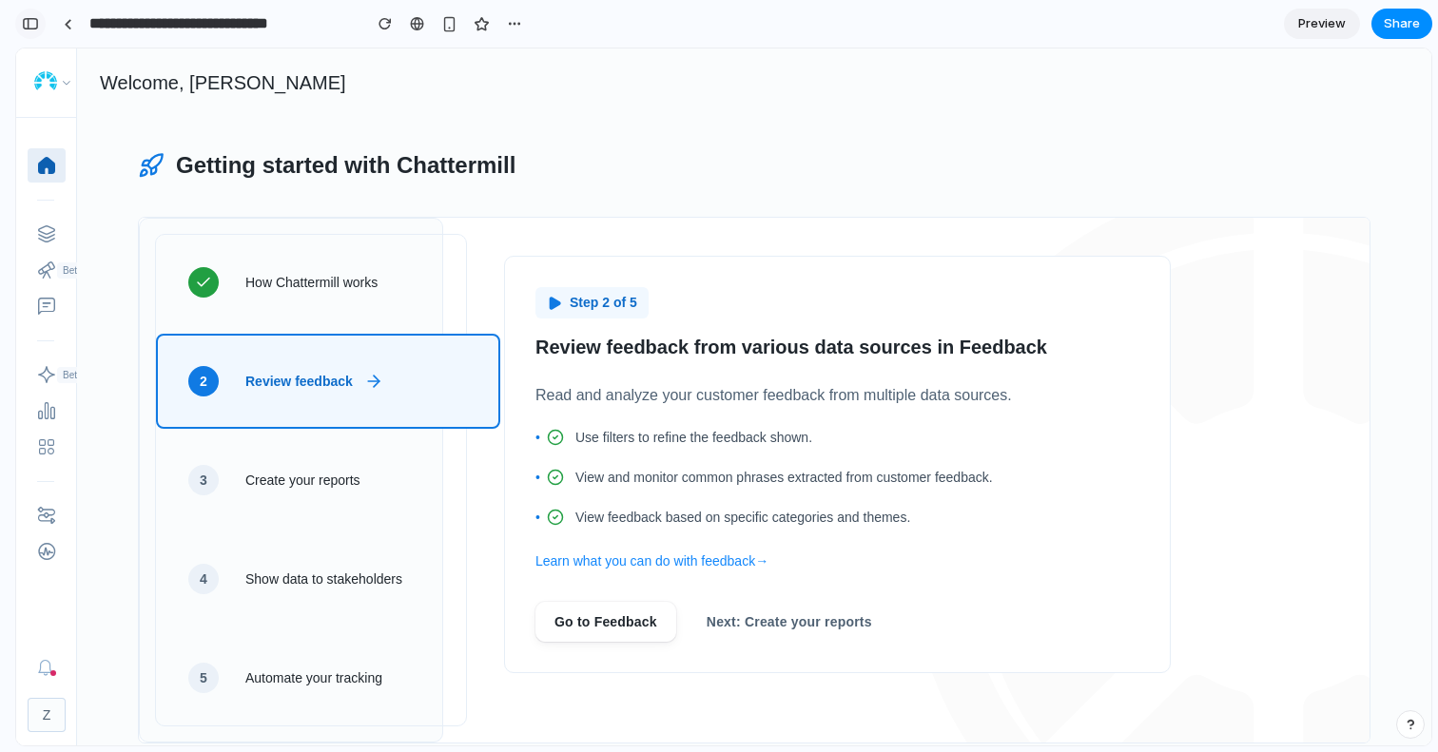
drag, startPoint x: 403, startPoint y: 24, endPoint x: 33, endPoint y: 26, distance: 370.0
click at [33, 26] on div "button" at bounding box center [30, 23] width 17 height 13
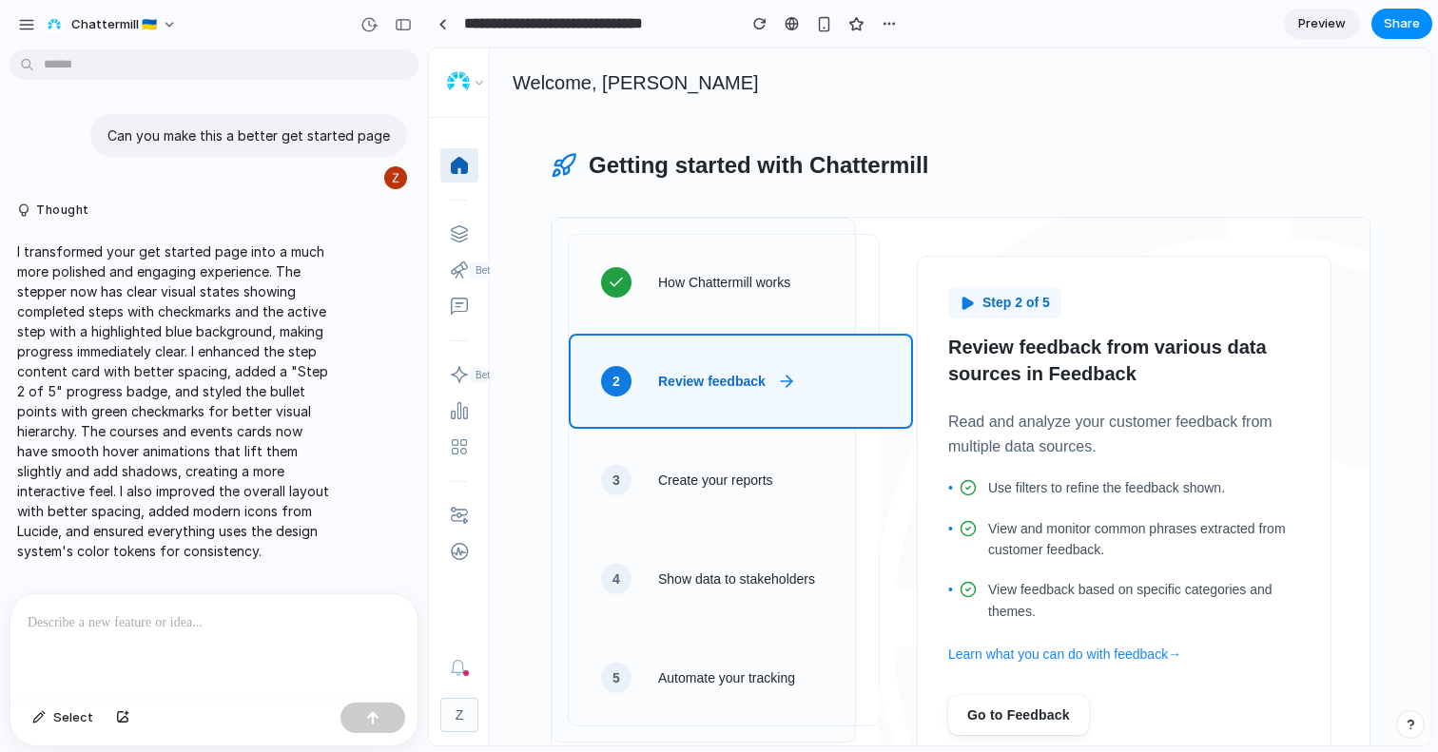
drag, startPoint x: 33, startPoint y: 26, endPoint x: 180, endPoint y: 627, distance: 618.8
click at [180, 627] on p at bounding box center [214, 623] width 373 height 23
drag, startPoint x: 180, startPoint y: 627, endPoint x: 25, endPoint y: 27, distance: 619.9
click at [25, 27] on div "button" at bounding box center [26, 24] width 17 height 17
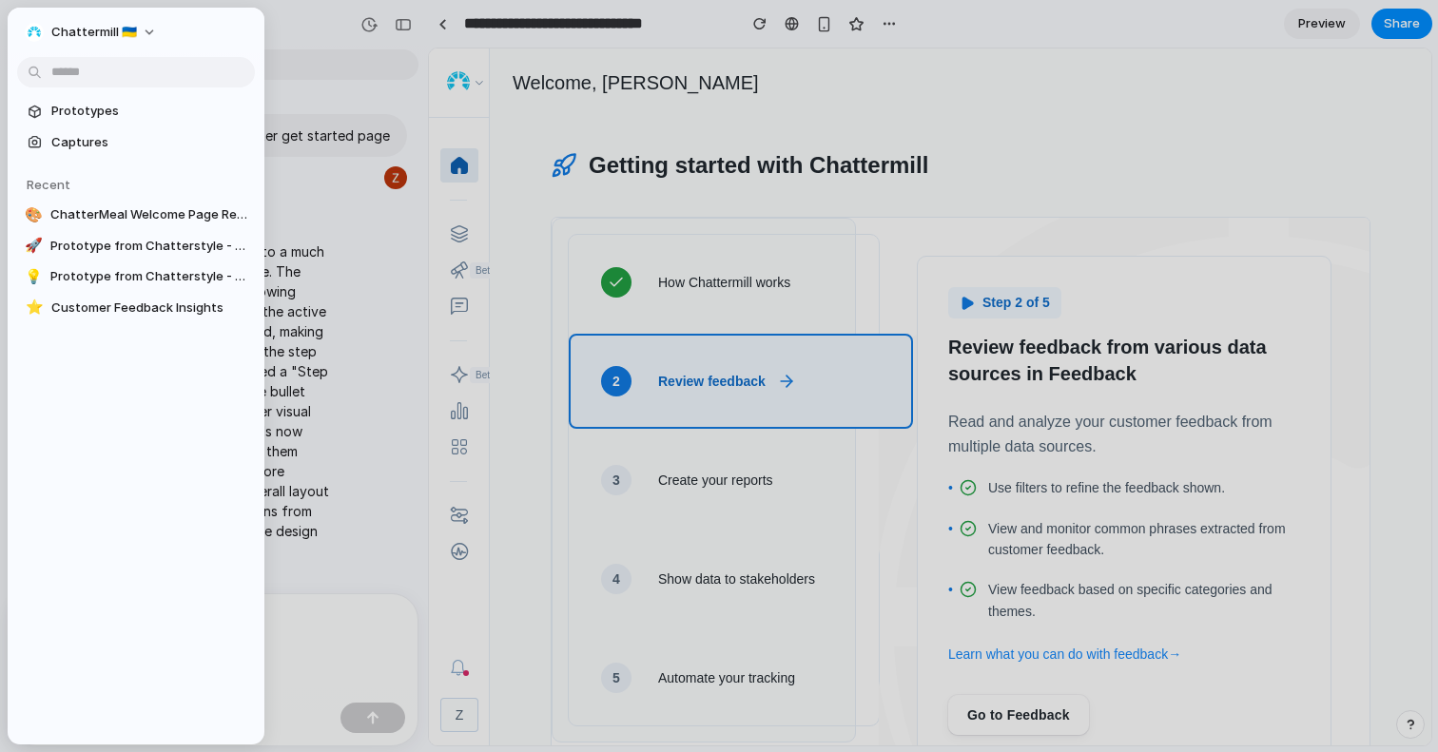
click at [347, 56] on div at bounding box center [719, 376] width 1438 height 752
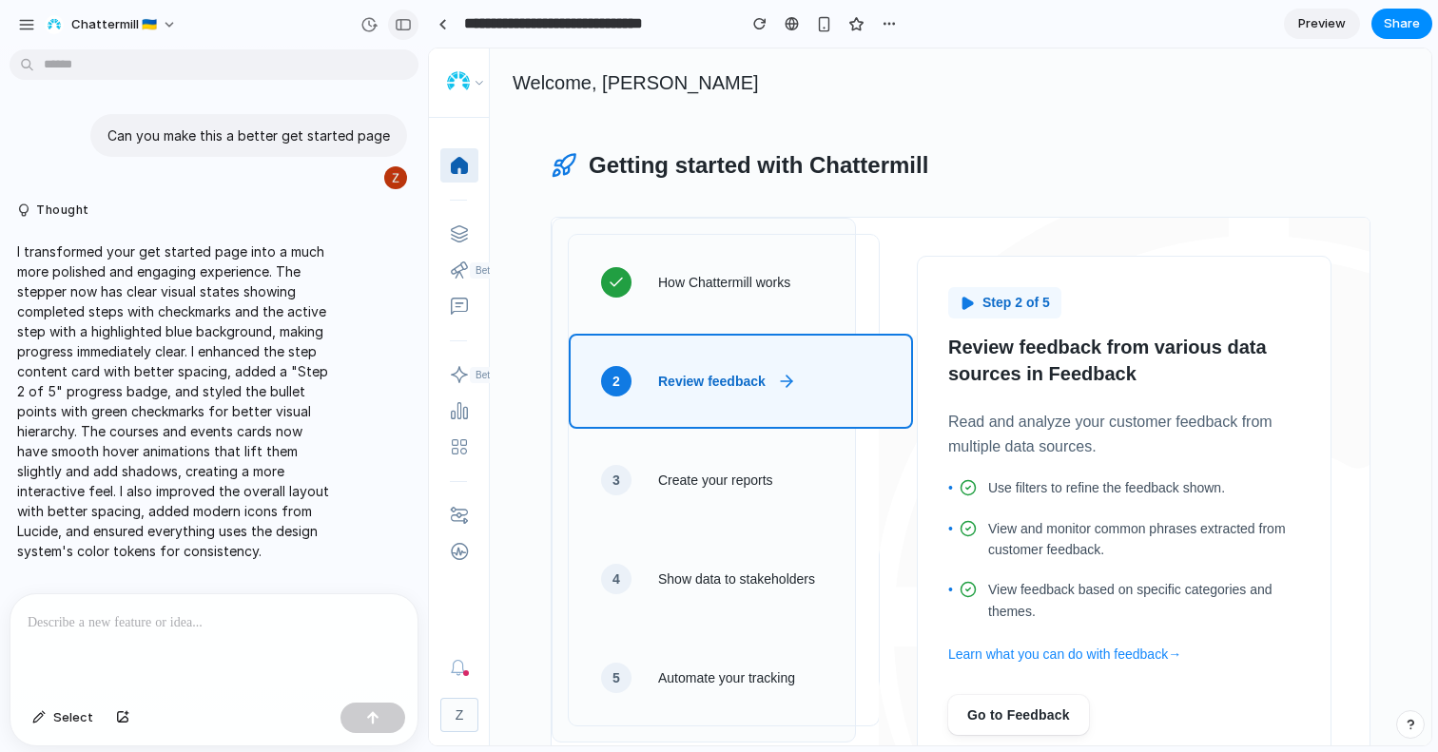
drag, startPoint x: 25, startPoint y: 27, endPoint x: 401, endPoint y: 26, distance: 376.7
click at [401, 26] on div "button" at bounding box center [403, 24] width 17 height 13
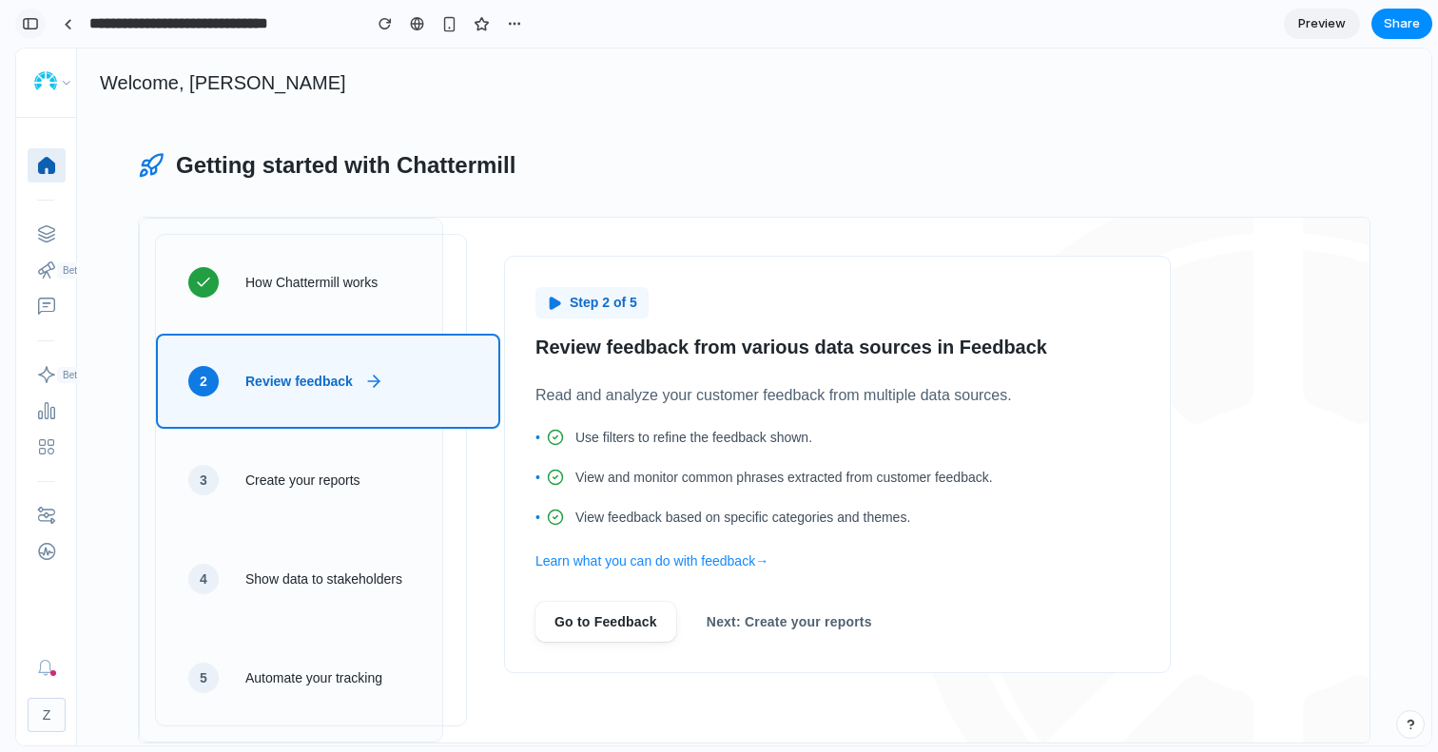
drag, startPoint x: 401, startPoint y: 26, endPoint x: 24, endPoint y: 21, distance: 377.7
click at [24, 21] on div "button" at bounding box center [30, 23] width 17 height 13
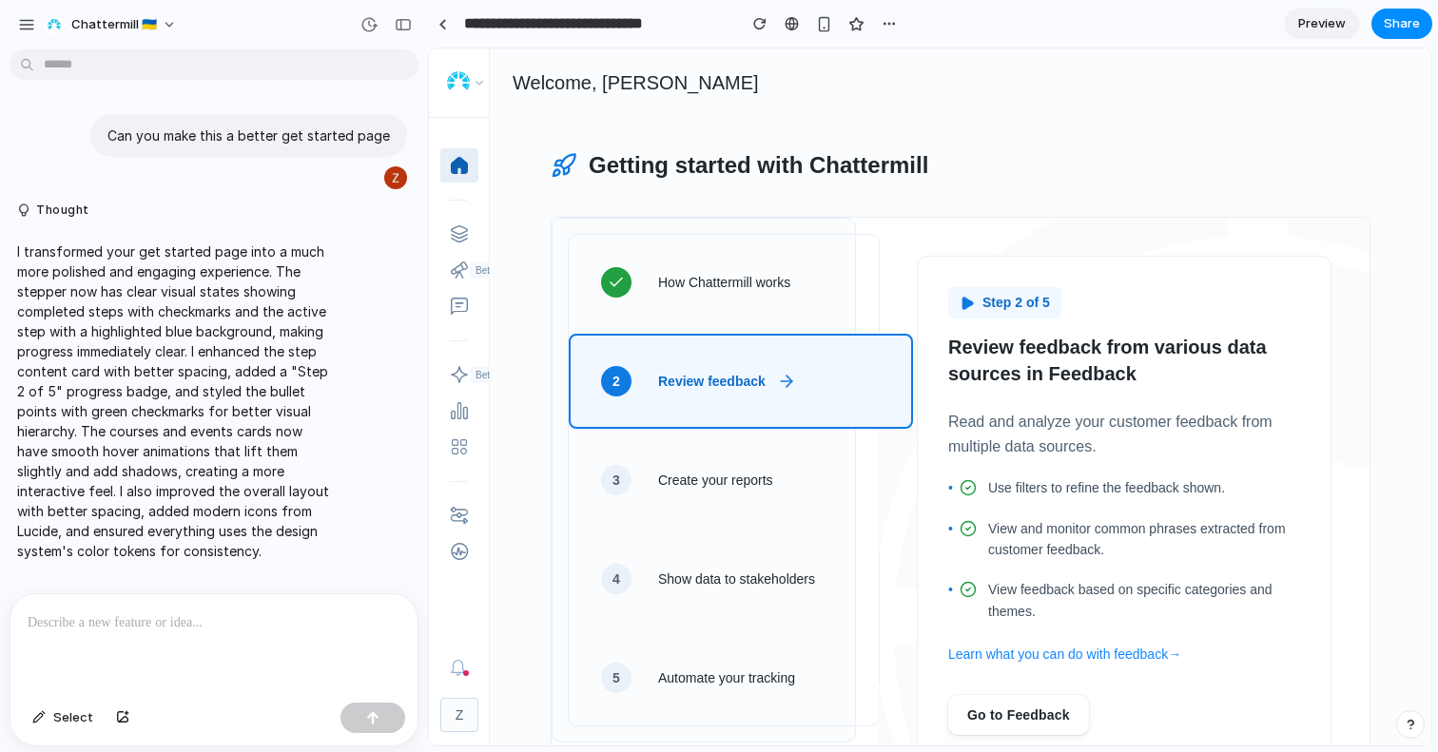
click at [91, 21] on span "Chattermill 🇺🇦" at bounding box center [114, 24] width 86 height 19
click at [73, 21] on div "Settings Invite members Change theme Sign out" at bounding box center [719, 376] width 1438 height 752
click at [31, 24] on div "button" at bounding box center [26, 24] width 17 height 17
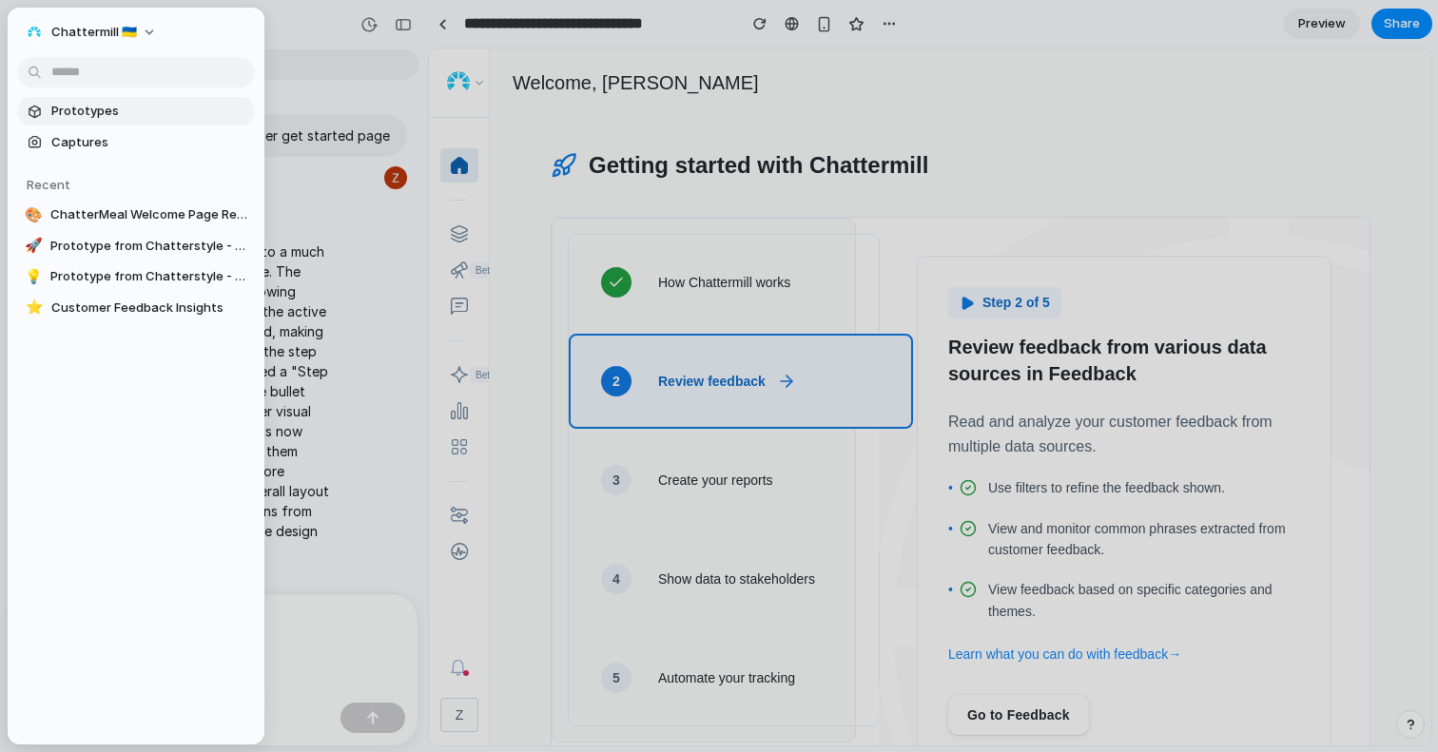
drag, startPoint x: 24, startPoint y: 21, endPoint x: 97, endPoint y: 113, distance: 117.8
click at [97, 113] on span "Prototypes" at bounding box center [149, 111] width 196 height 19
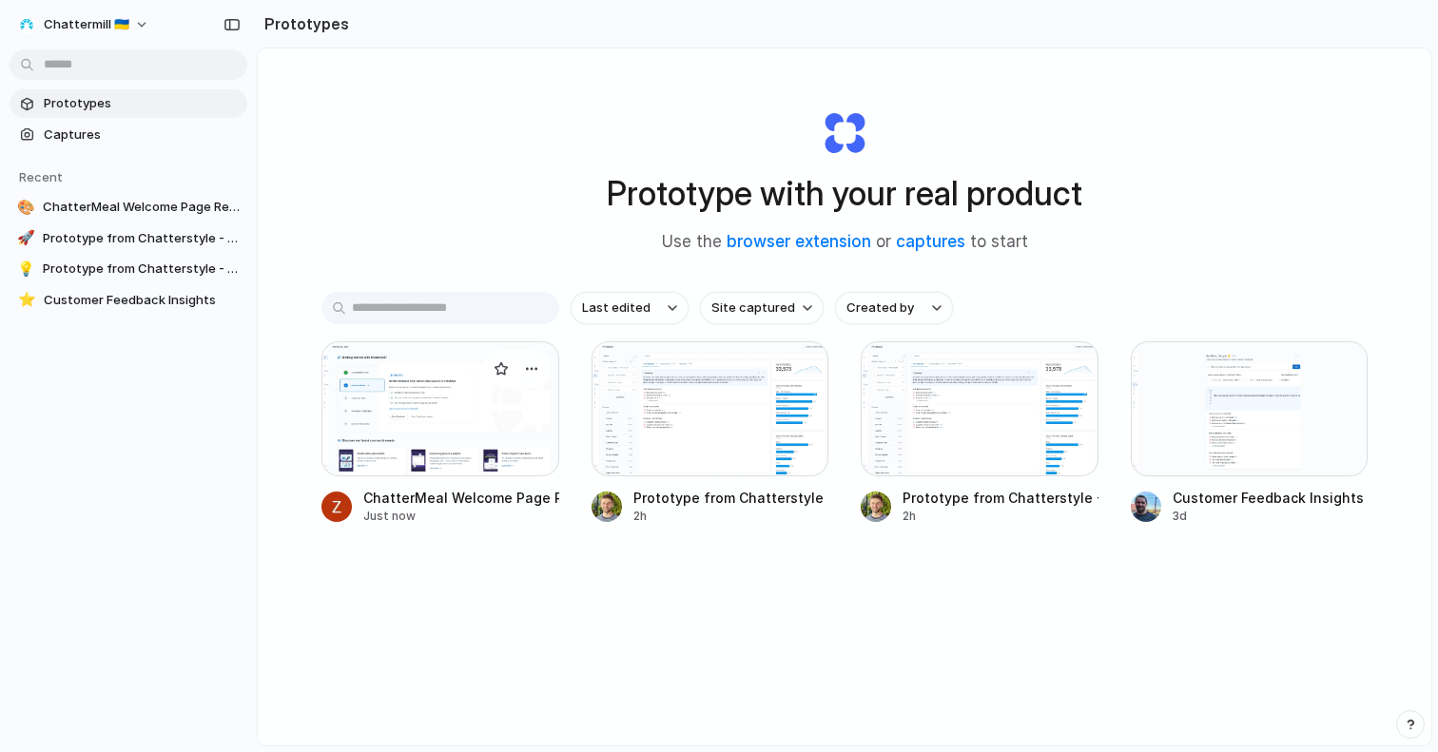
drag, startPoint x: 97, startPoint y: 113, endPoint x: 513, endPoint y: 400, distance: 505.3
click at [513, 400] on div at bounding box center [441, 408] width 238 height 135
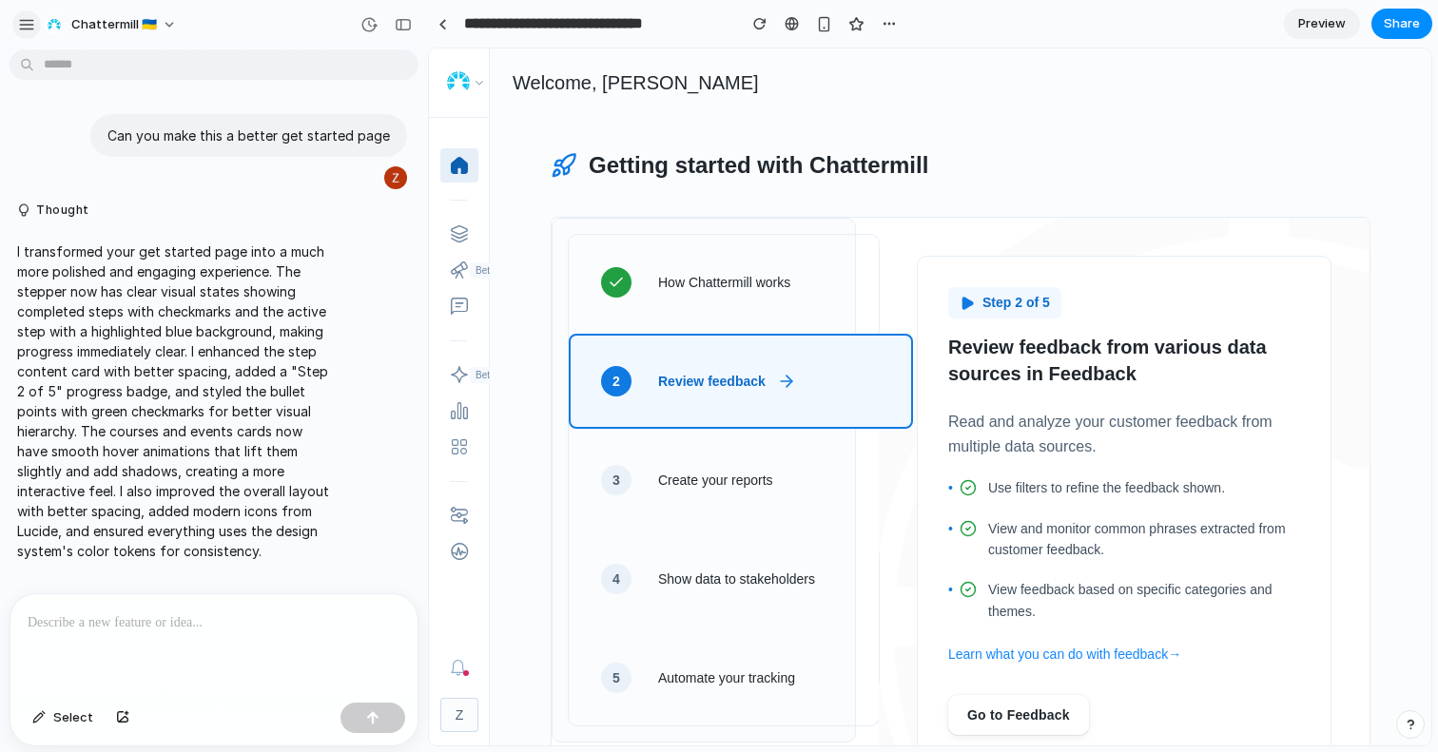
drag, startPoint x: 513, startPoint y: 400, endPoint x: 24, endPoint y: 19, distance: 620.1
click at [24, 19] on div "button" at bounding box center [26, 24] width 17 height 17
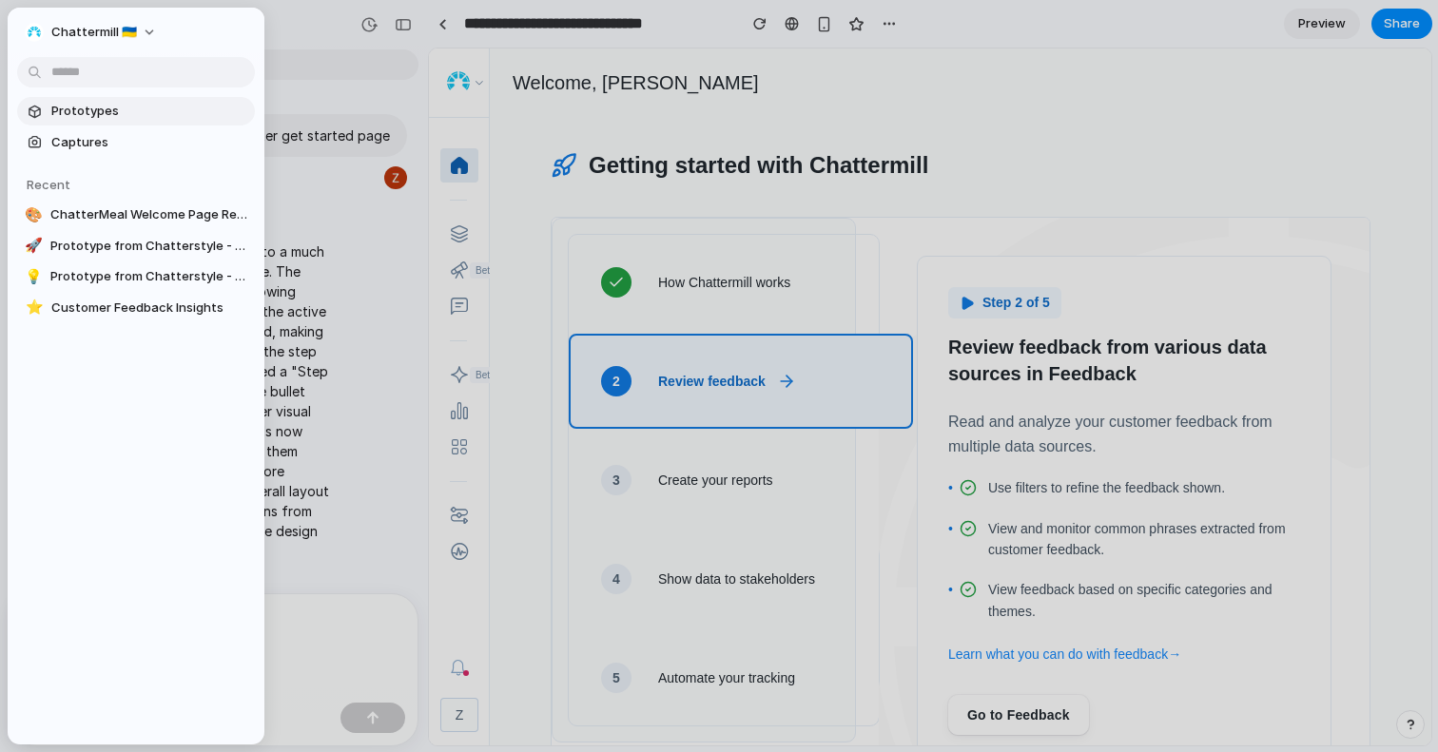
drag, startPoint x: 24, startPoint y: 19, endPoint x: 85, endPoint y: 101, distance: 102.0
click at [85, 101] on link "Prototypes" at bounding box center [136, 111] width 238 height 29
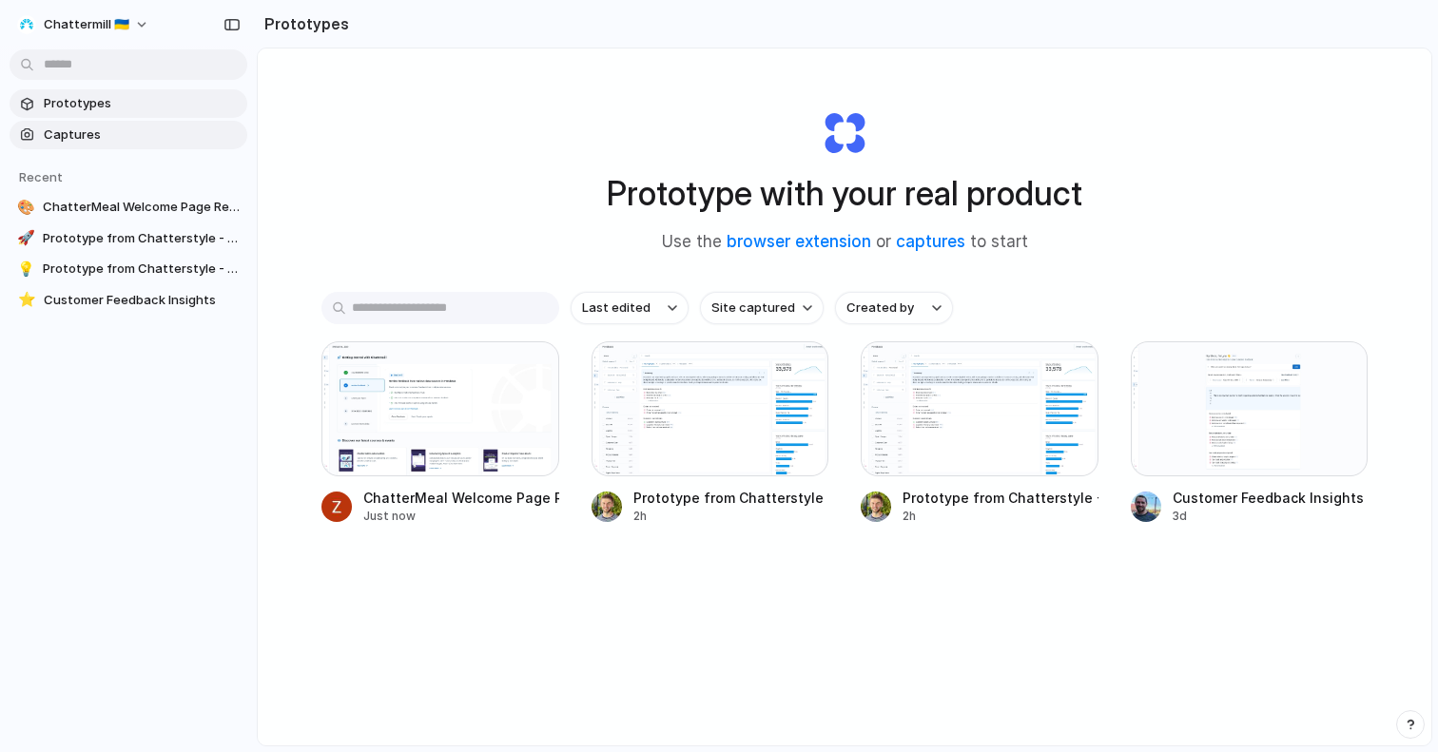
drag, startPoint x: 85, startPoint y: 101, endPoint x: 70, endPoint y: 132, distance: 34.5
click at [70, 132] on span "Captures" at bounding box center [142, 135] width 196 height 19
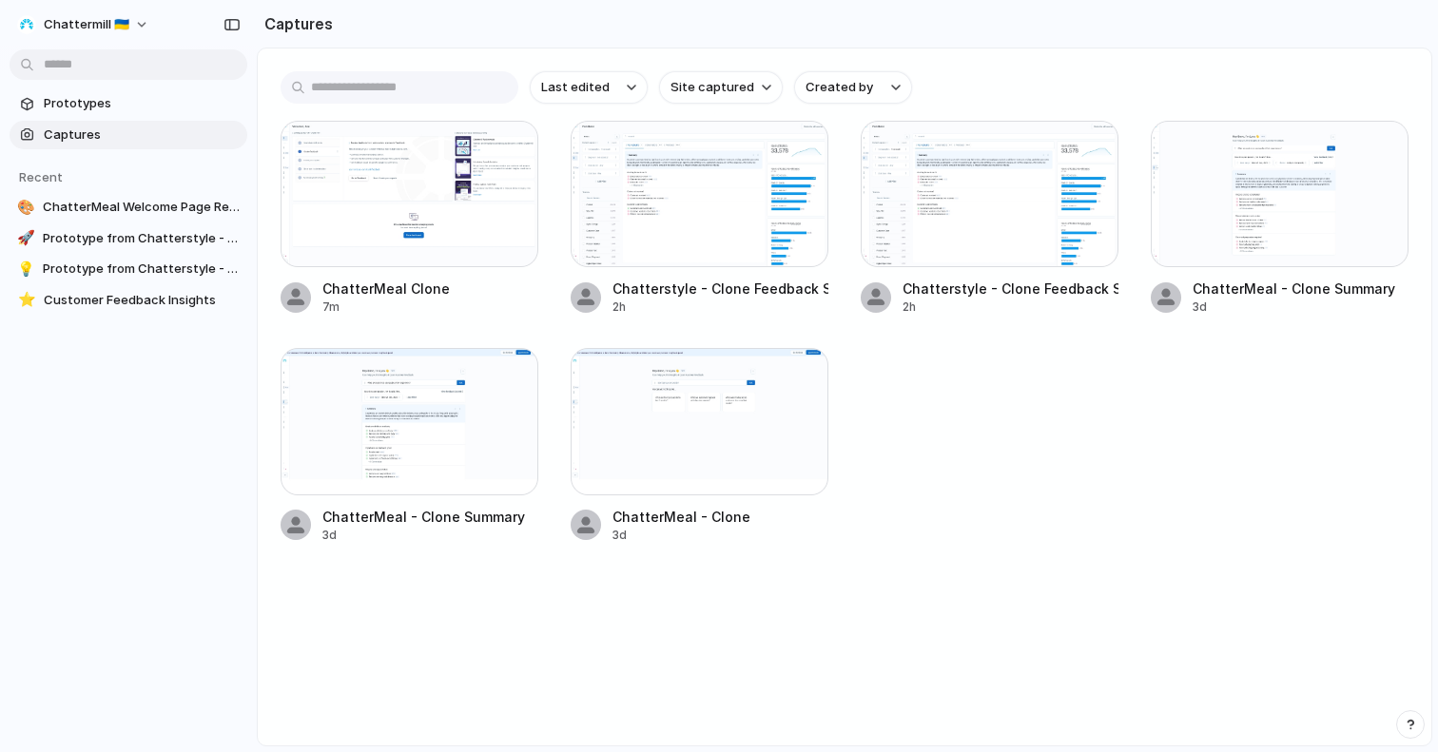
drag, startPoint x: 70, startPoint y: 132, endPoint x: 1083, endPoint y: 398, distance: 1046.3
click at [1083, 398] on div "ChatterMeal Clone 7m Chatterstyle - Clone Feedback Summary 2h Chatterstyle - Cl…" at bounding box center [845, 332] width 1128 height 423
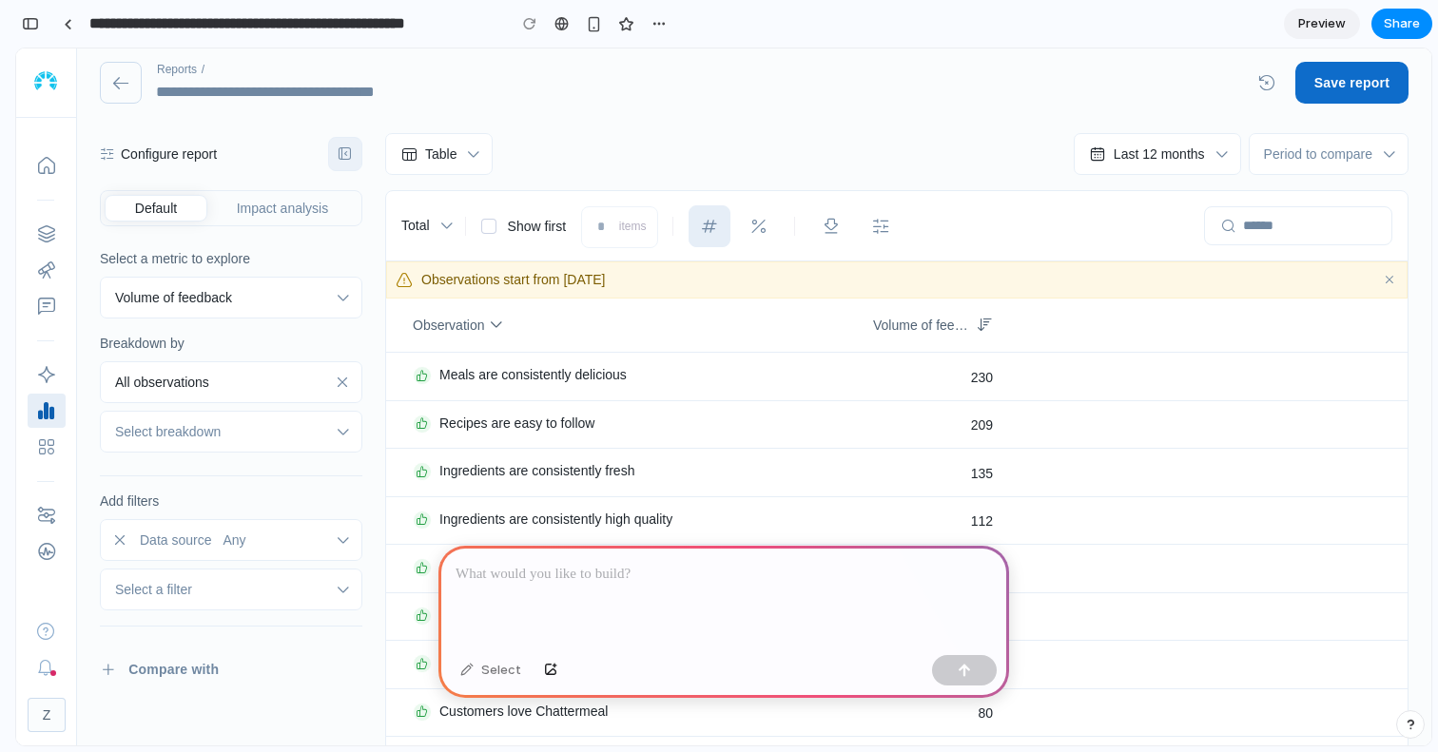
click at [335, 161] on button "Hide configuration panel" at bounding box center [345, 154] width 34 height 34
click at [1364, 155] on div "Period to compare" at bounding box center [1318, 155] width 108 height 18
drag, startPoint x: 986, startPoint y: 159, endPoint x: 977, endPoint y: 171, distance: 15.6
click at [986, 159] on div "Table" at bounding box center [721, 154] width 673 height 42
click at [655, 591] on div at bounding box center [724, 597] width 571 height 102
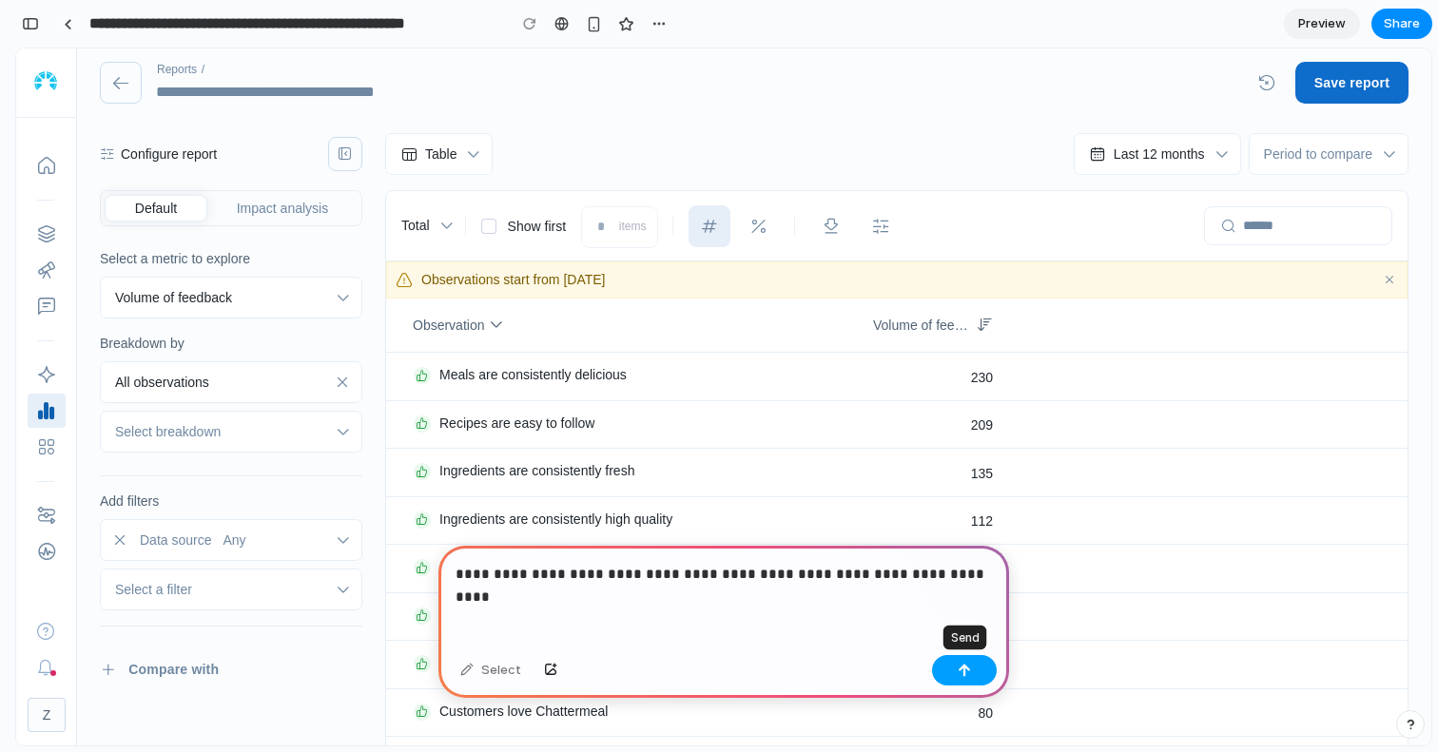
click at [958, 671] on div "button" at bounding box center [964, 670] width 13 height 13
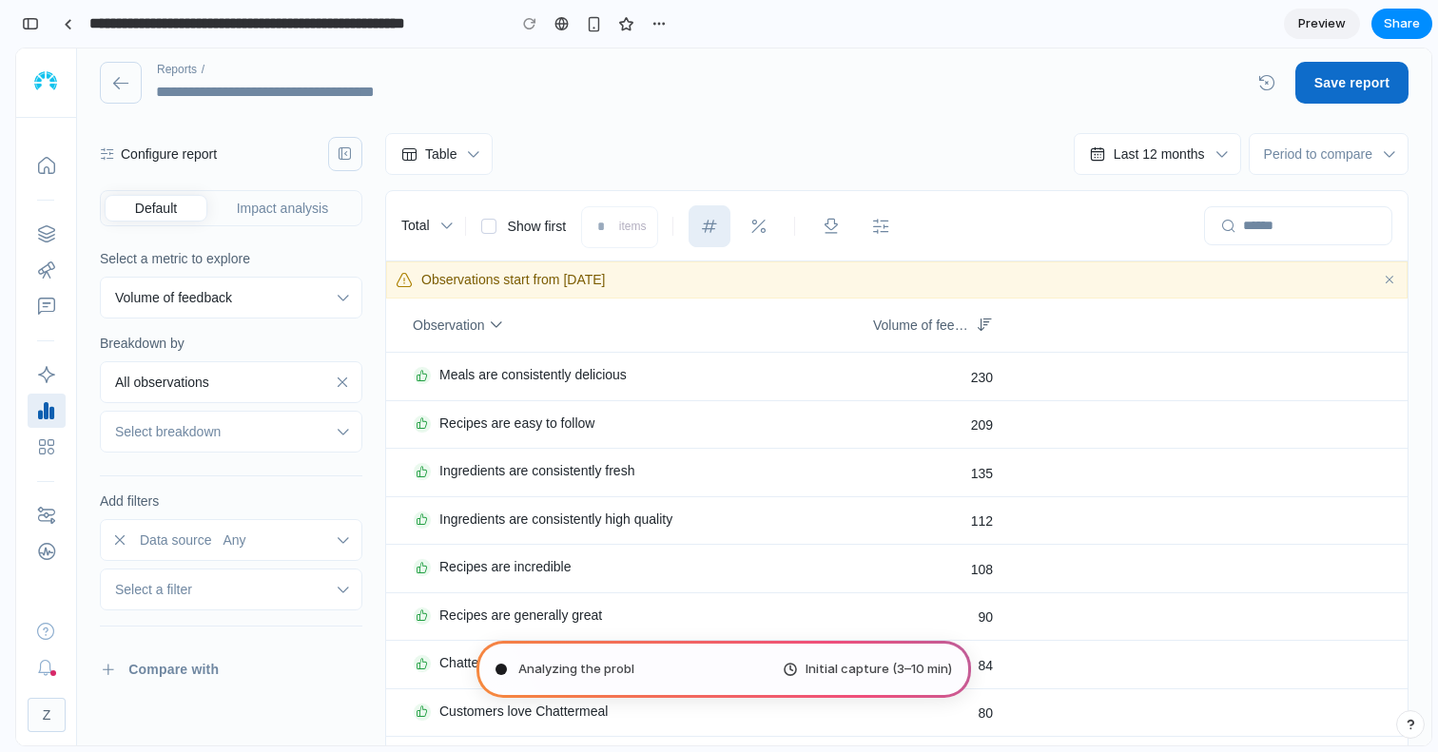
type input "**********"
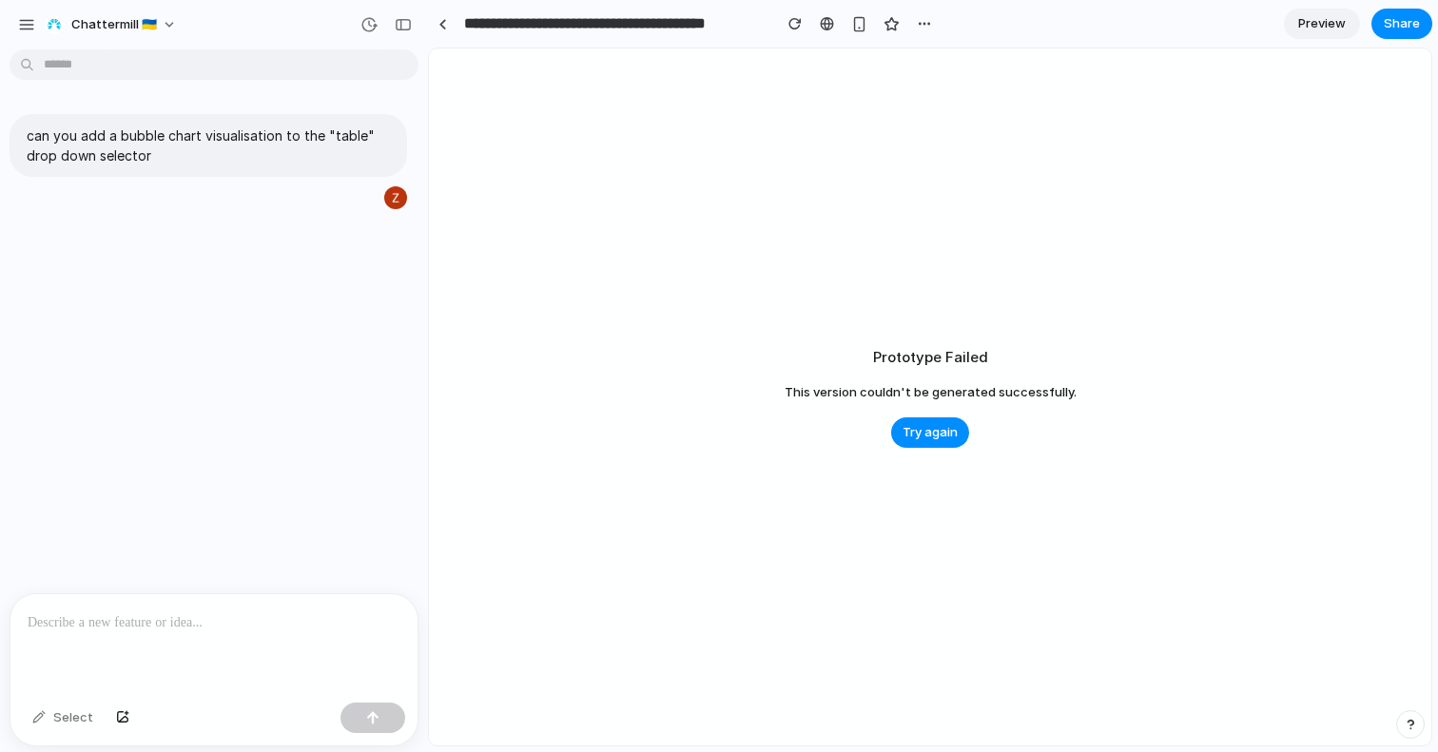
drag, startPoint x: 262, startPoint y: 626, endPoint x: 290, endPoint y: 628, distance: 28.6
click at [262, 627] on p at bounding box center [214, 623] width 373 height 23
click at [918, 433] on span "Try again" at bounding box center [930, 432] width 55 height 19
